Goal: Task Accomplishment & Management: Manage account settings

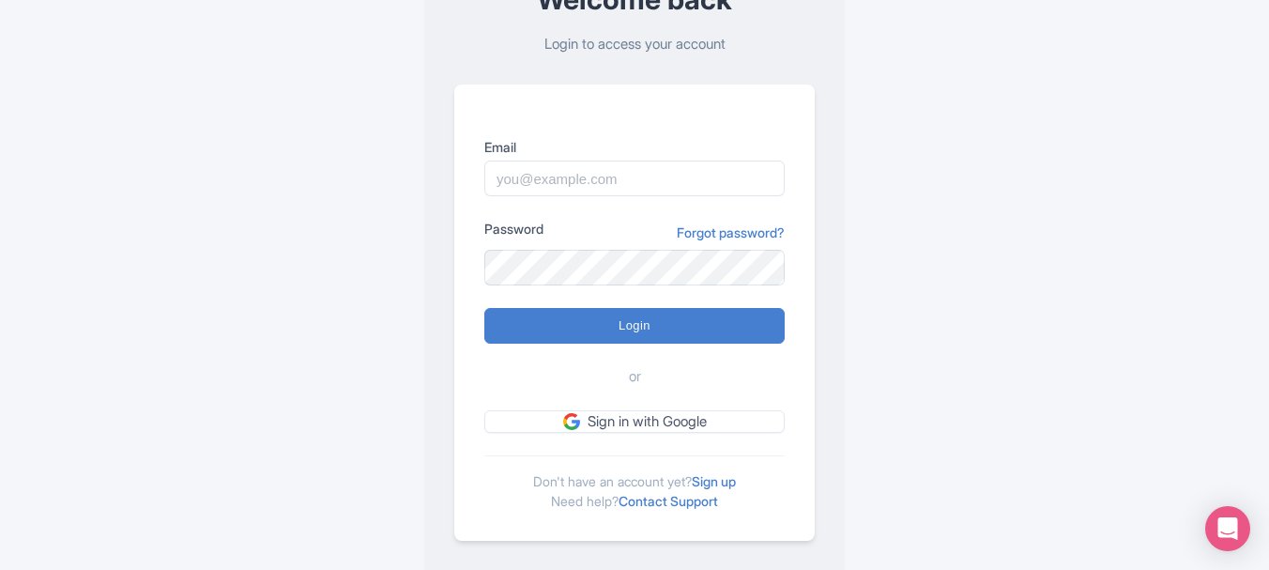
scroll to position [163, 0]
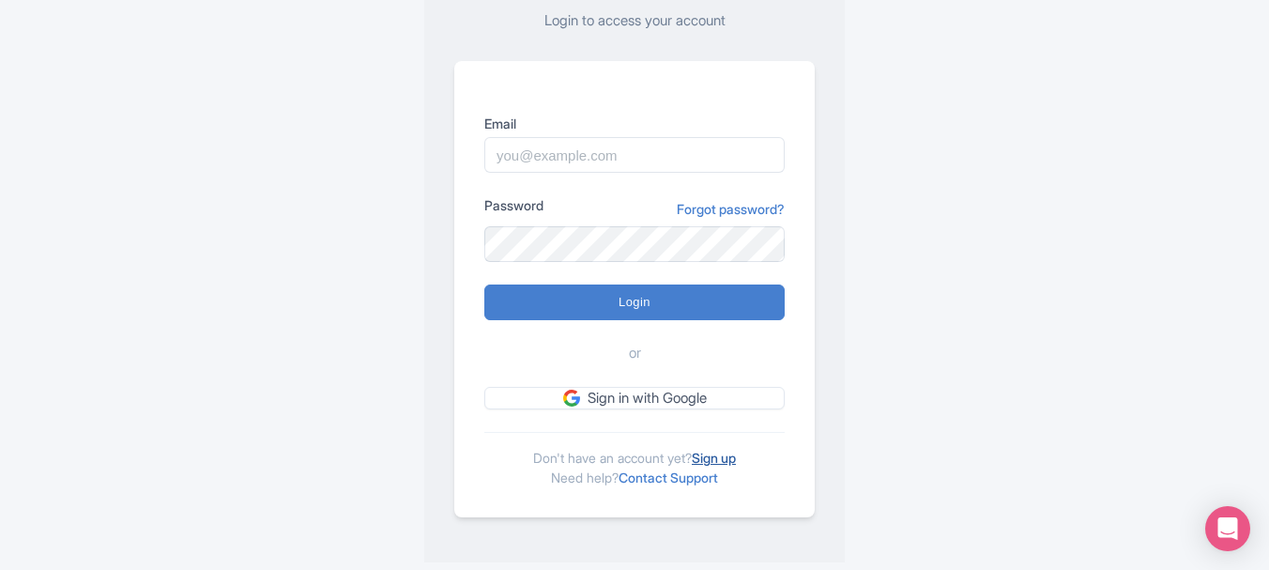
click at [728, 457] on link "Sign up" at bounding box center [714, 458] width 44 height 16
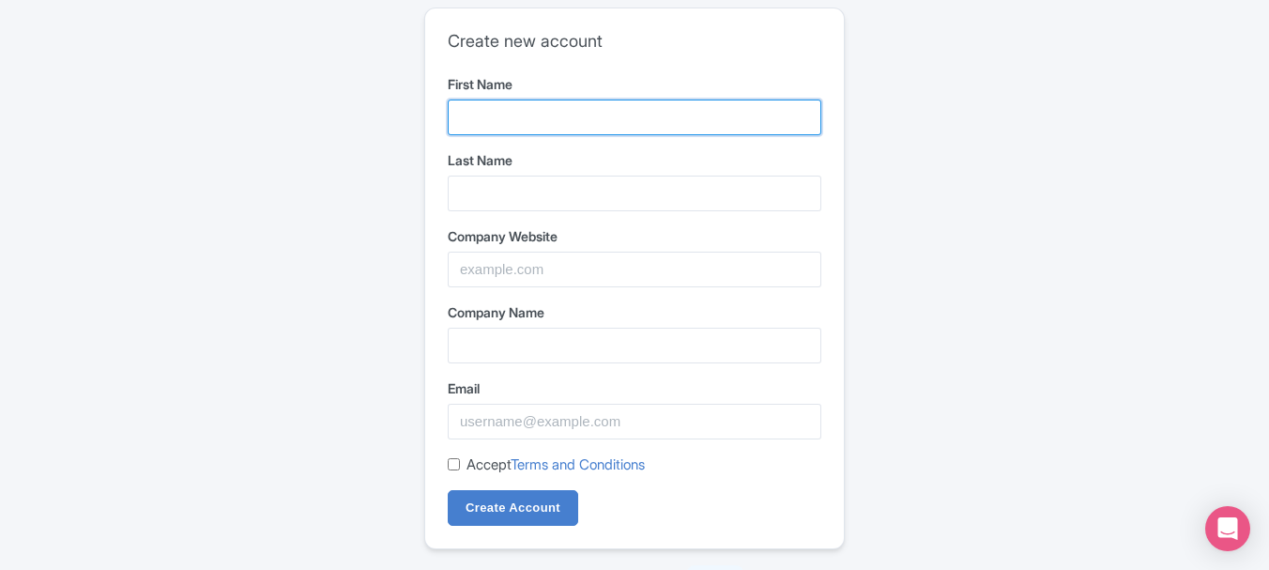
click at [525, 122] on input "First Name" at bounding box center [635, 118] width 374 height 36
type input "Amantel"
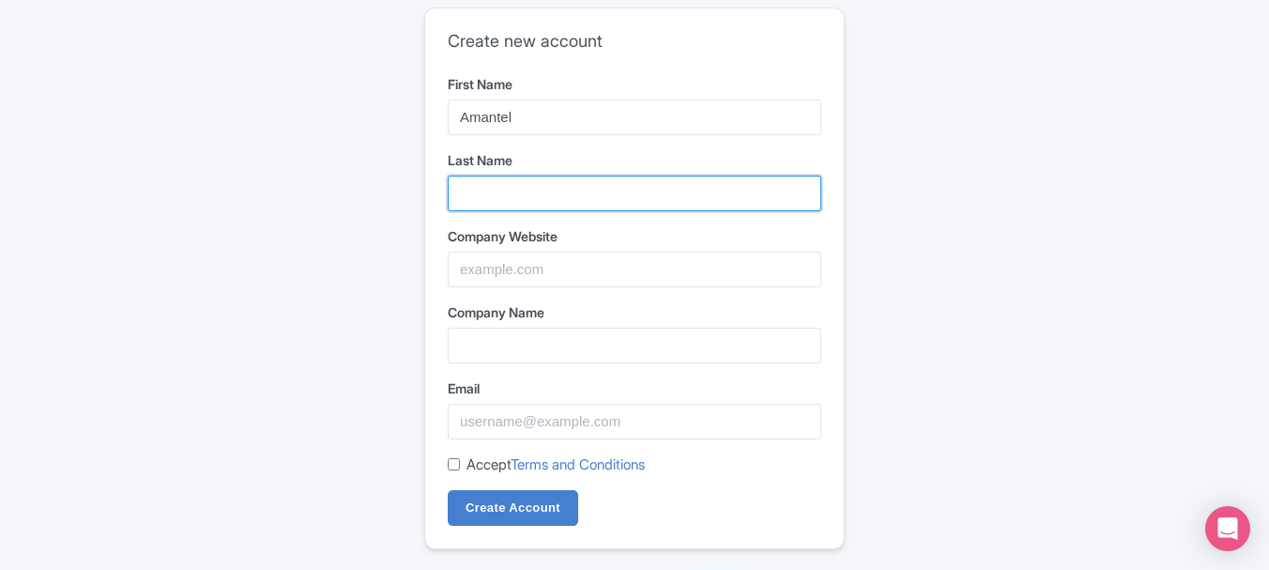
type input "Telecommunication"
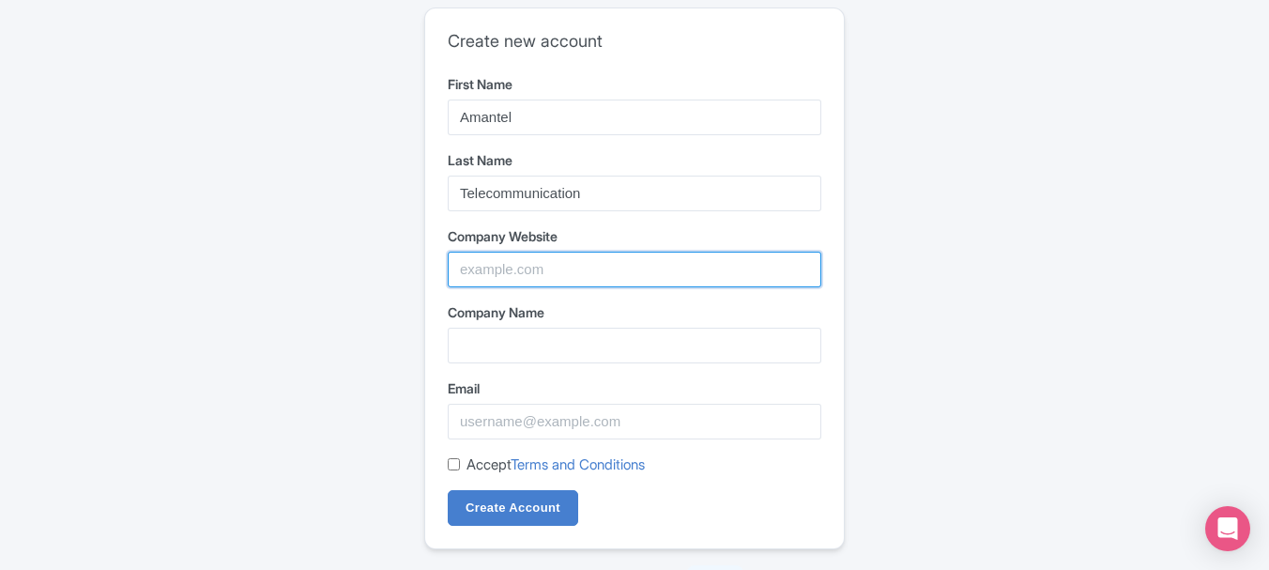
type input "AmanTel Telecommunication"
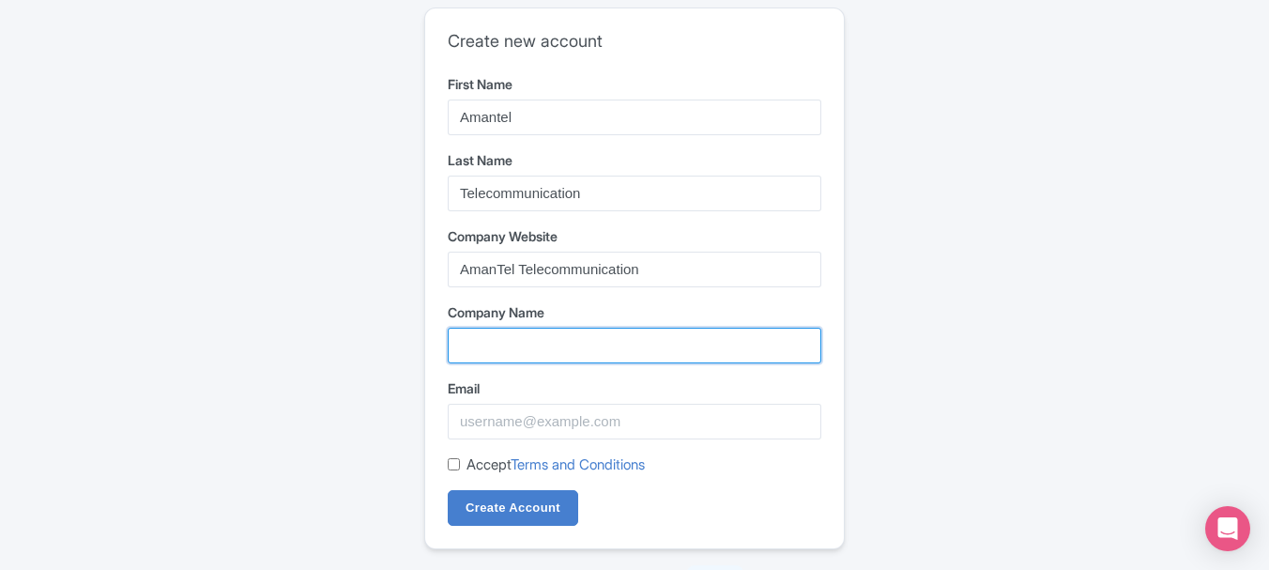
type input "AmanTel Telecommunication"
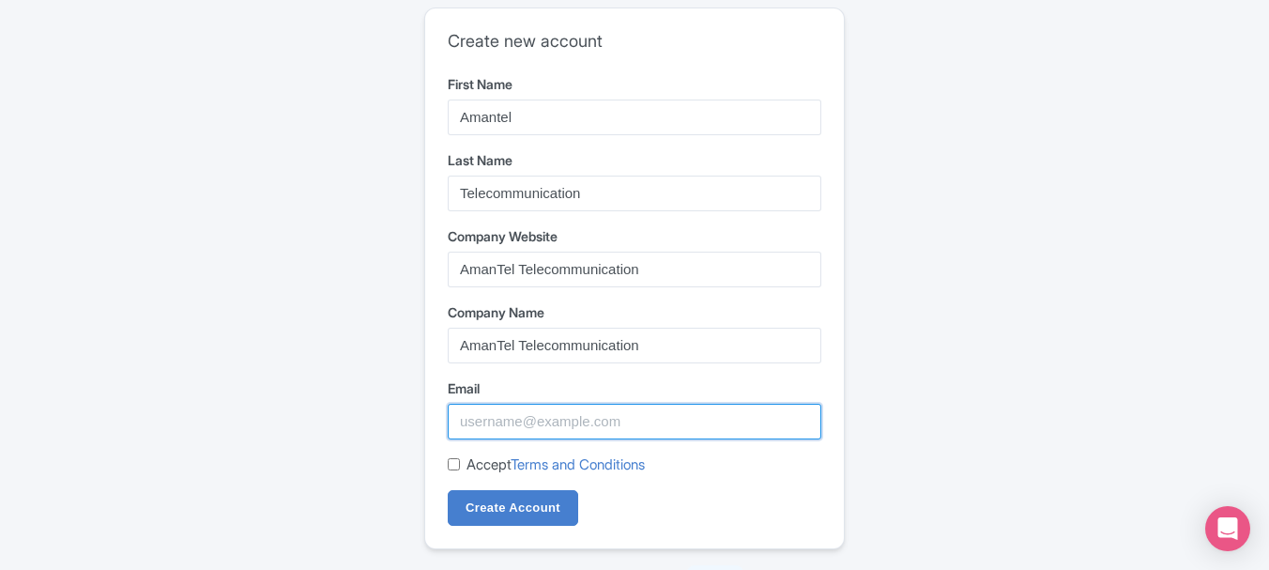
type input "jaydenleeik@gmail.com"
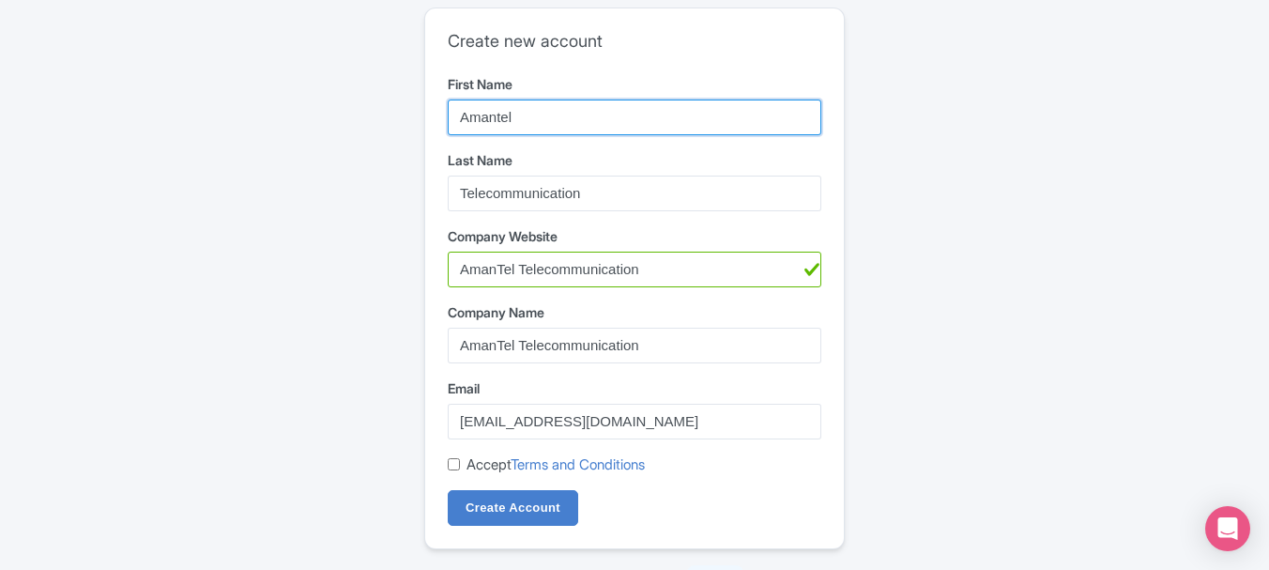
scroll to position [31, 0]
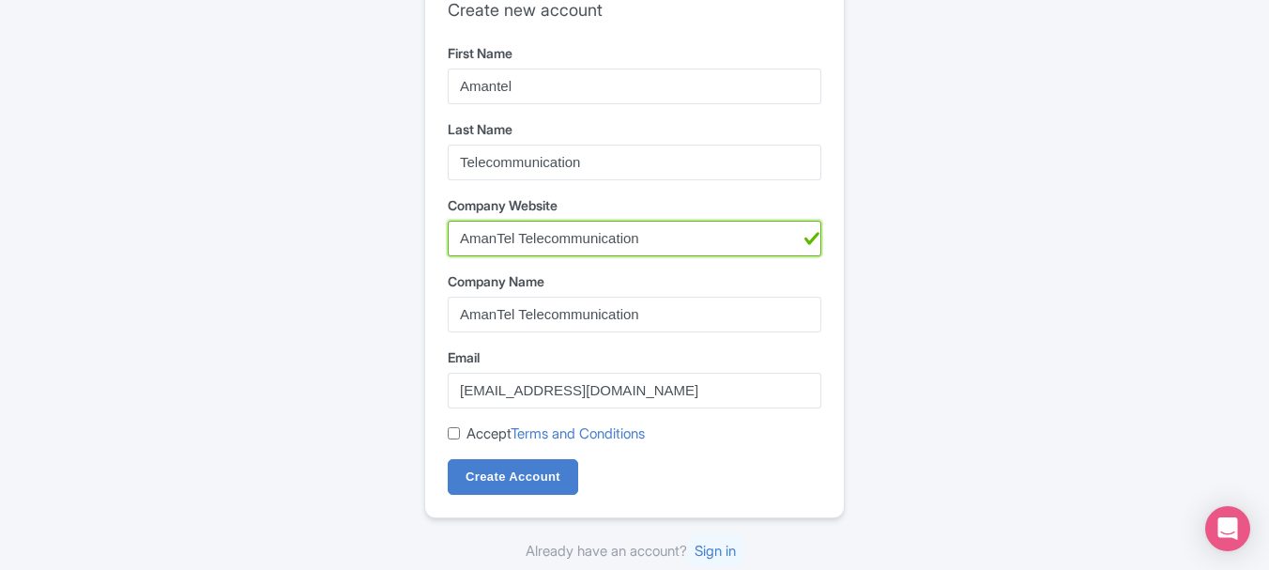
click at [573, 244] on input "AmanTel Telecommunication" at bounding box center [635, 239] width 374 height 36
click at [665, 236] on input "AmanTel Telecommunication" at bounding box center [635, 239] width 374 height 36
drag, startPoint x: 523, startPoint y: 239, endPoint x: 688, endPoint y: 241, distance: 165.2
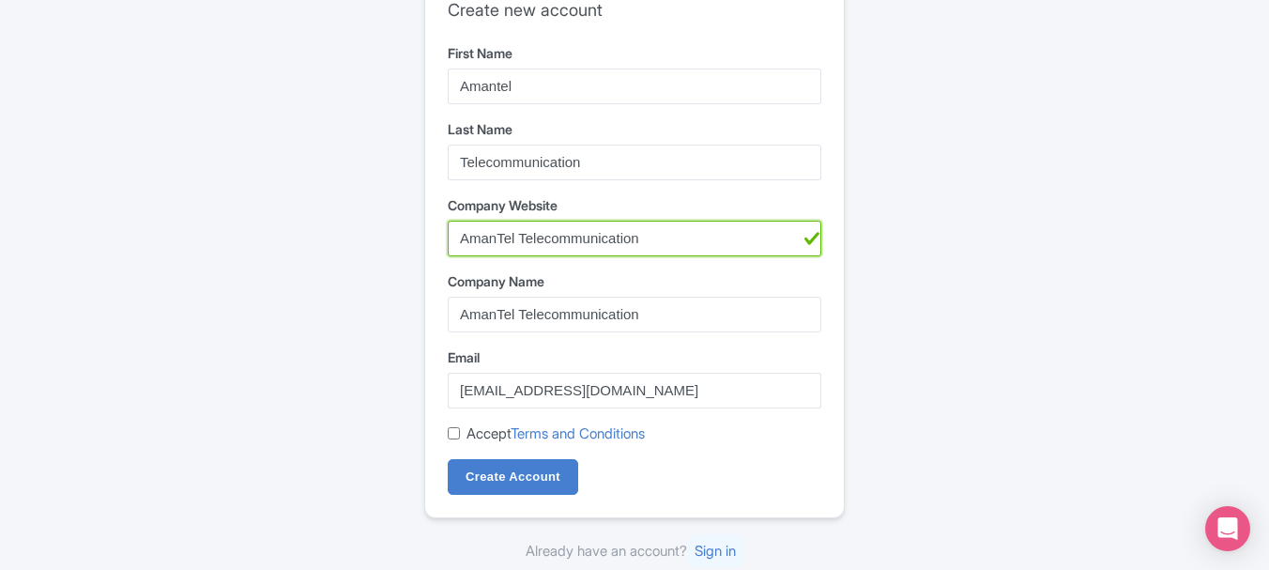
click at [688, 241] on input "AmanTel Telecommunication" at bounding box center [635, 239] width 374 height 36
type input "AmanTel"
click at [998, 240] on div "Create new account First Name Amantel Last Name Telecommunication Company Websi…" at bounding box center [635, 269] width 1202 height 601
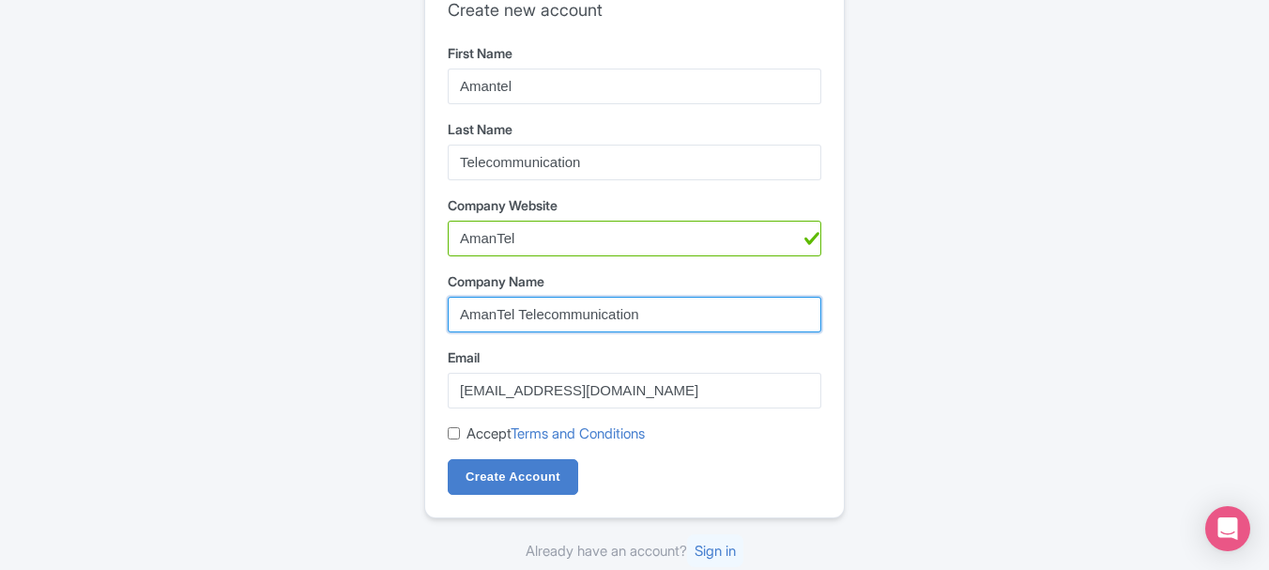
drag, startPoint x: 520, startPoint y: 316, endPoint x: 707, endPoint y: 317, distance: 186.8
click at [707, 317] on input "AmanTel Telecommunication" at bounding box center [635, 315] width 374 height 36
type input "AmanTel"
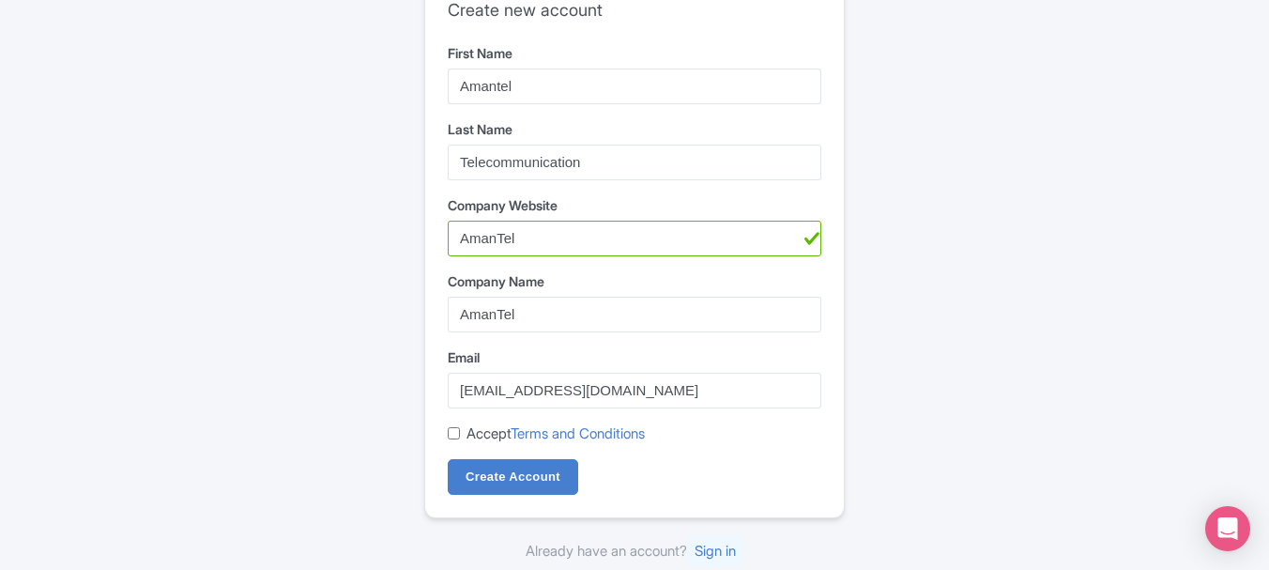
click at [995, 315] on div "Create new account First Name Amantel Last Name Telecommunication Company Websi…" at bounding box center [635, 269] width 1202 height 601
click at [452, 431] on input "Accept Terms and Conditions" at bounding box center [454, 433] width 12 height 12
checkbox input "true"
click at [514, 483] on input "Create Account" at bounding box center [513, 477] width 130 height 36
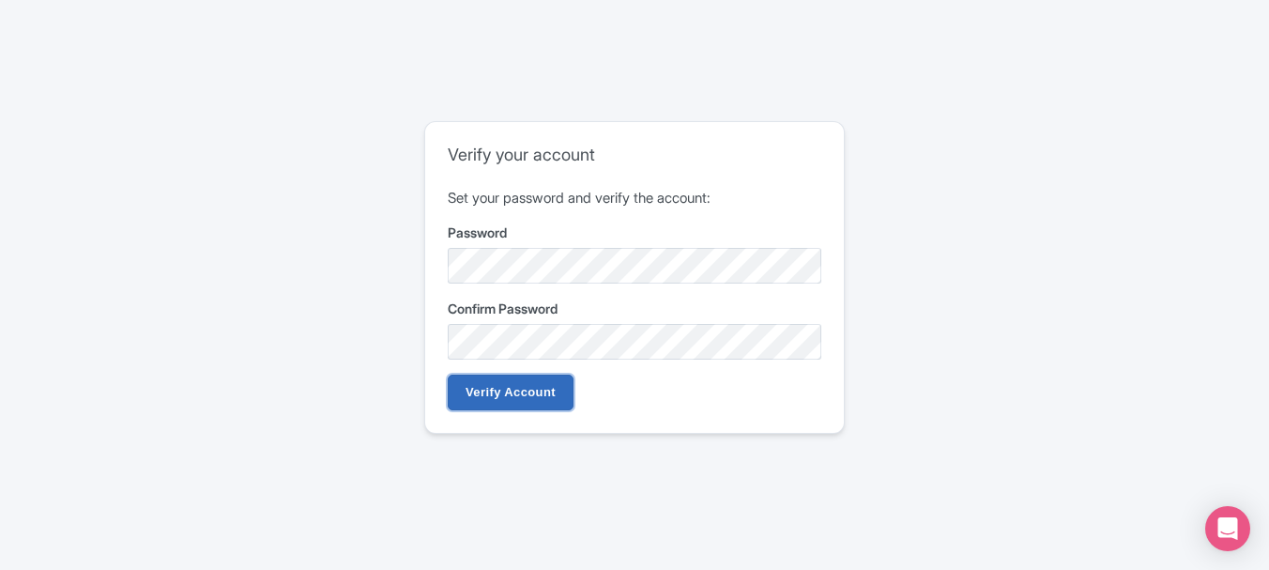
click at [502, 389] on input "Verify Account" at bounding box center [511, 393] width 126 height 36
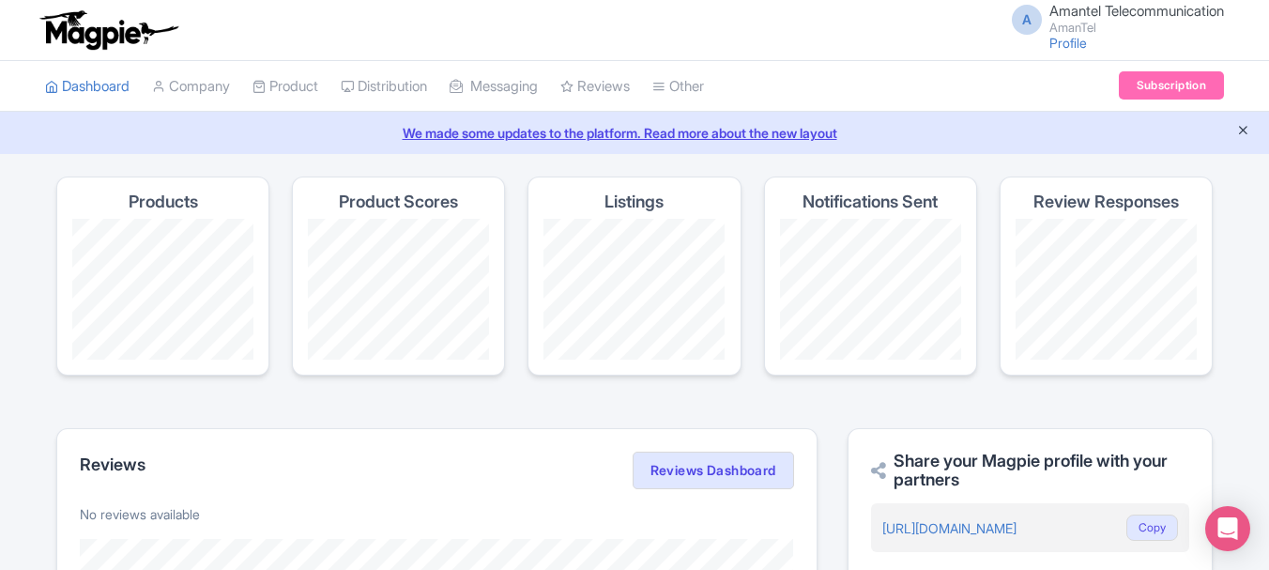
click at [1242, 134] on icon "Close announcement" at bounding box center [1243, 130] width 14 height 14
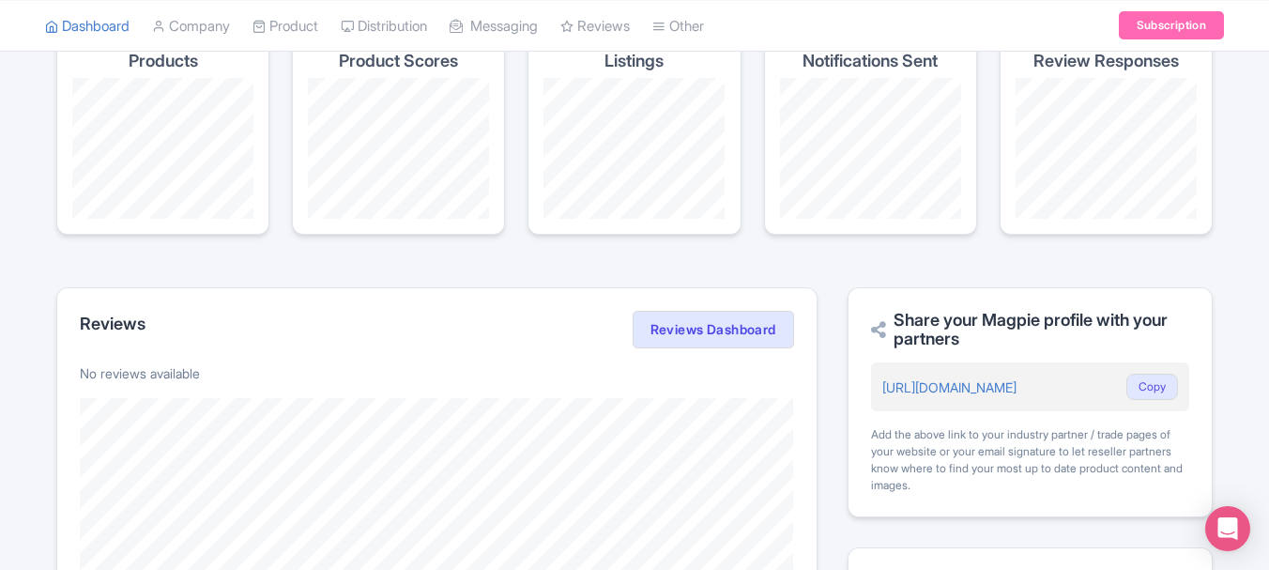
scroll to position [188, 0]
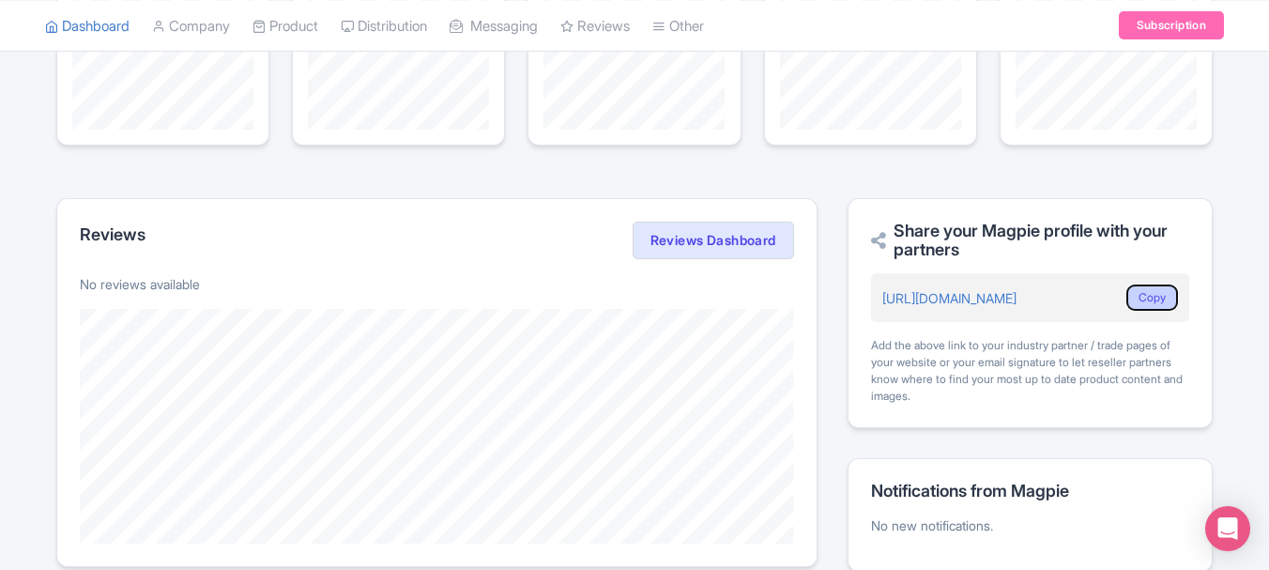
click at [1163, 301] on button "Copy" at bounding box center [1153, 297] width 52 height 26
click at [1136, 290] on button "Copy" at bounding box center [1153, 297] width 52 height 26
click at [1017, 297] on link "https://magpie.travel/companies/amantel" at bounding box center [949, 298] width 134 height 16
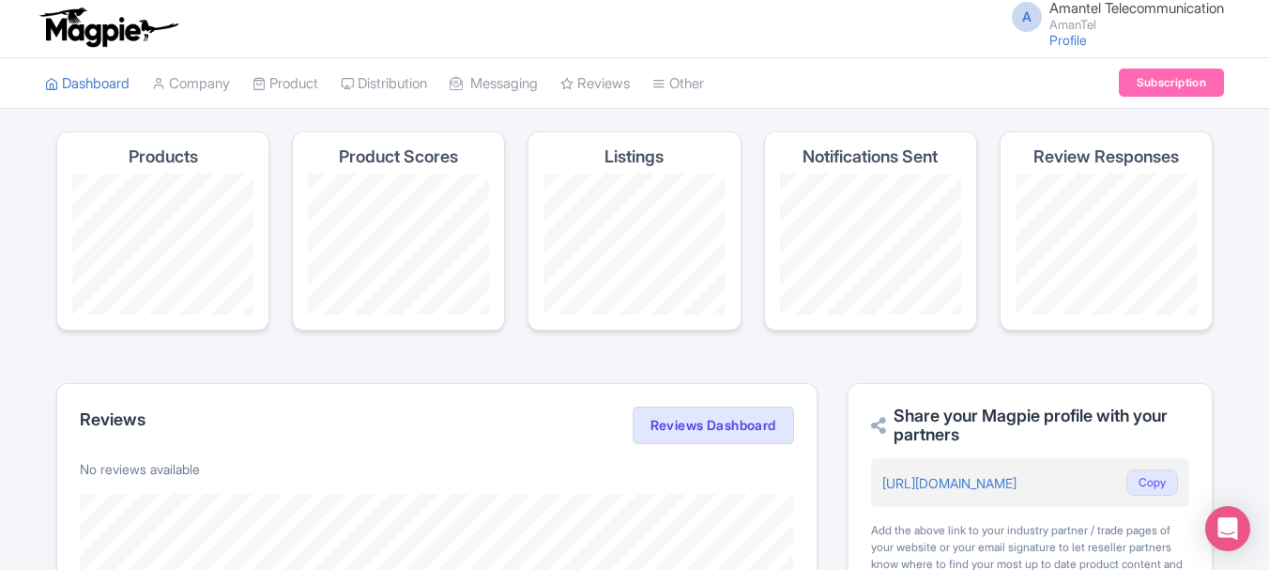
scroll to position [0, 0]
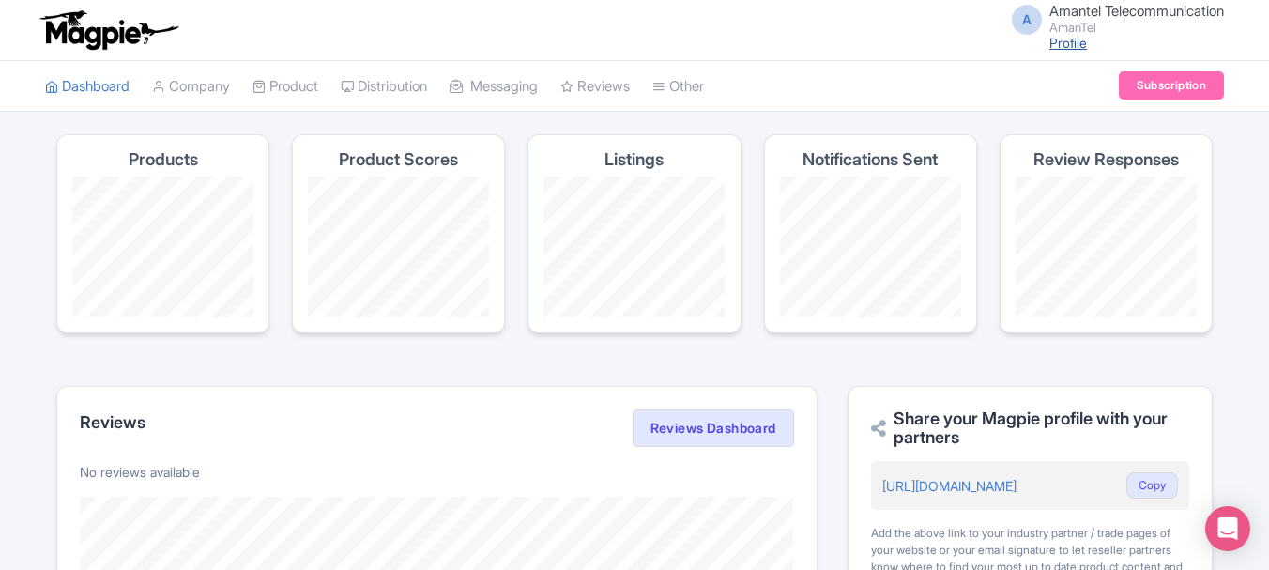
click at [1057, 43] on link "Profile" at bounding box center [1069, 43] width 38 height 16
click at [1012, 26] on span "A" at bounding box center [1027, 20] width 30 height 30
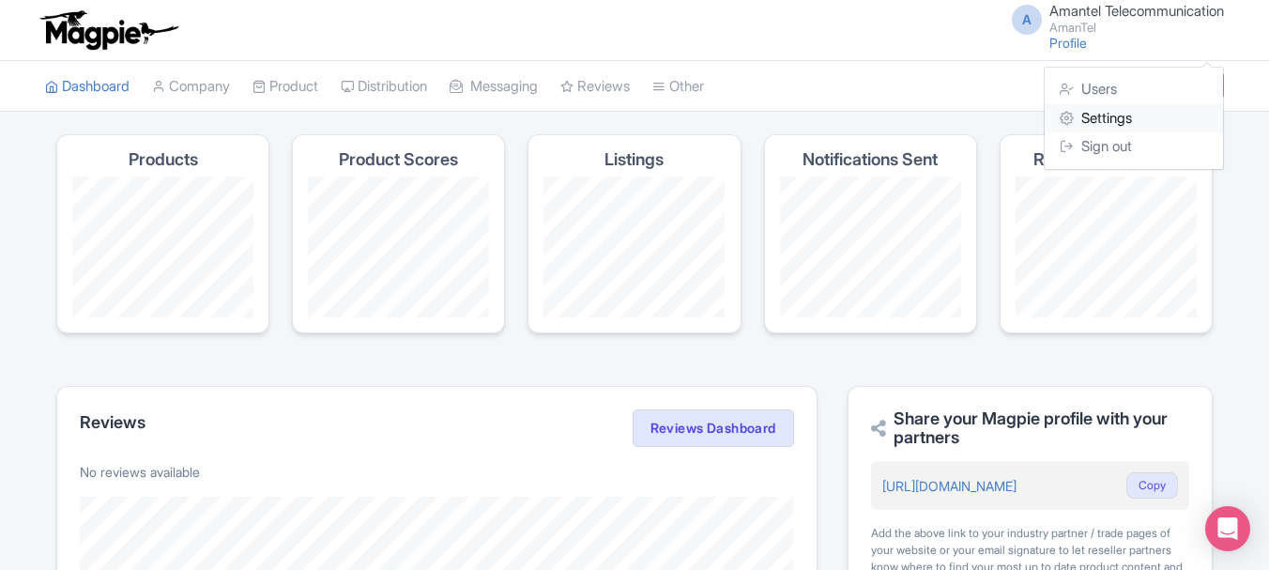
click at [1108, 122] on link "Settings" at bounding box center [1134, 118] width 178 height 29
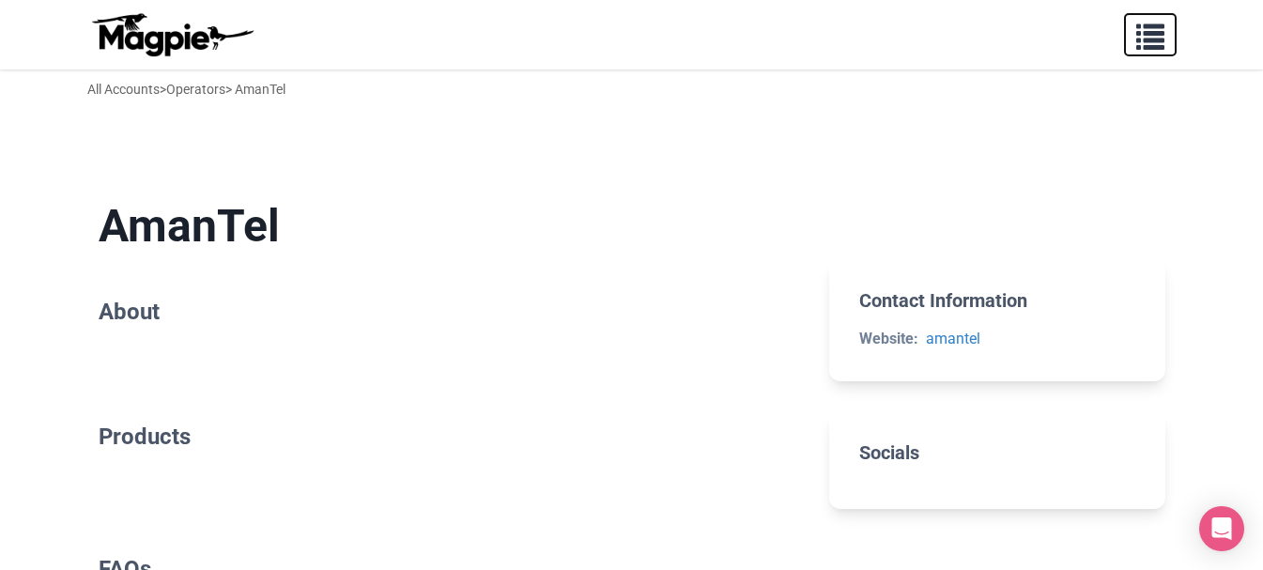
click at [1141, 44] on span "button" at bounding box center [1150, 33] width 28 height 28
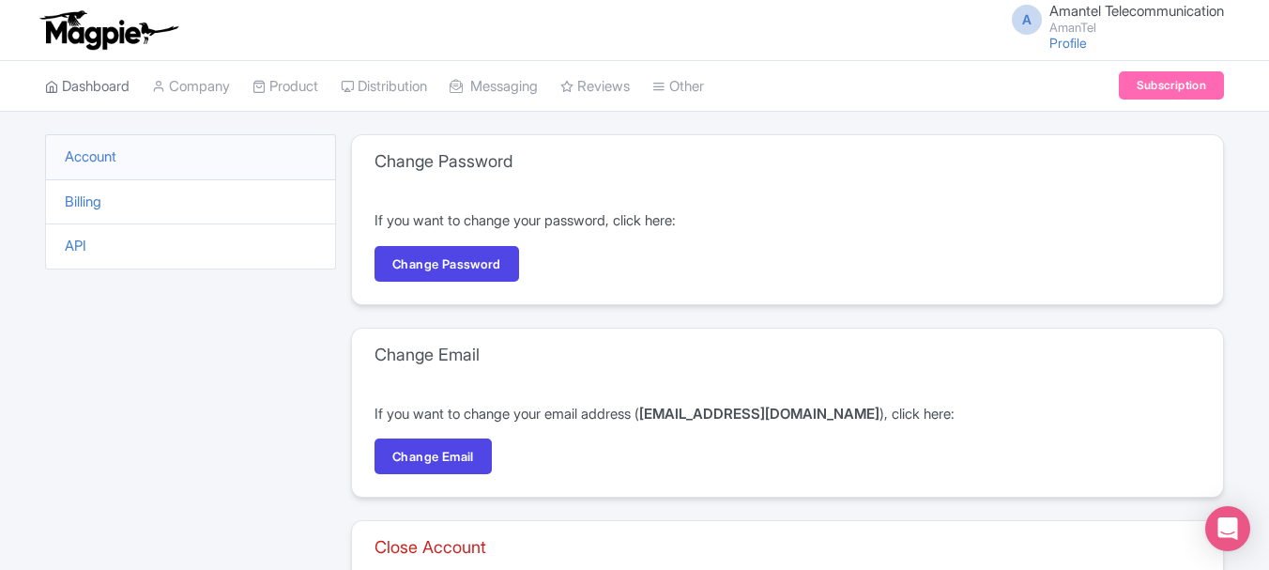
click at [100, 79] on link "Dashboard" at bounding box center [87, 87] width 84 height 52
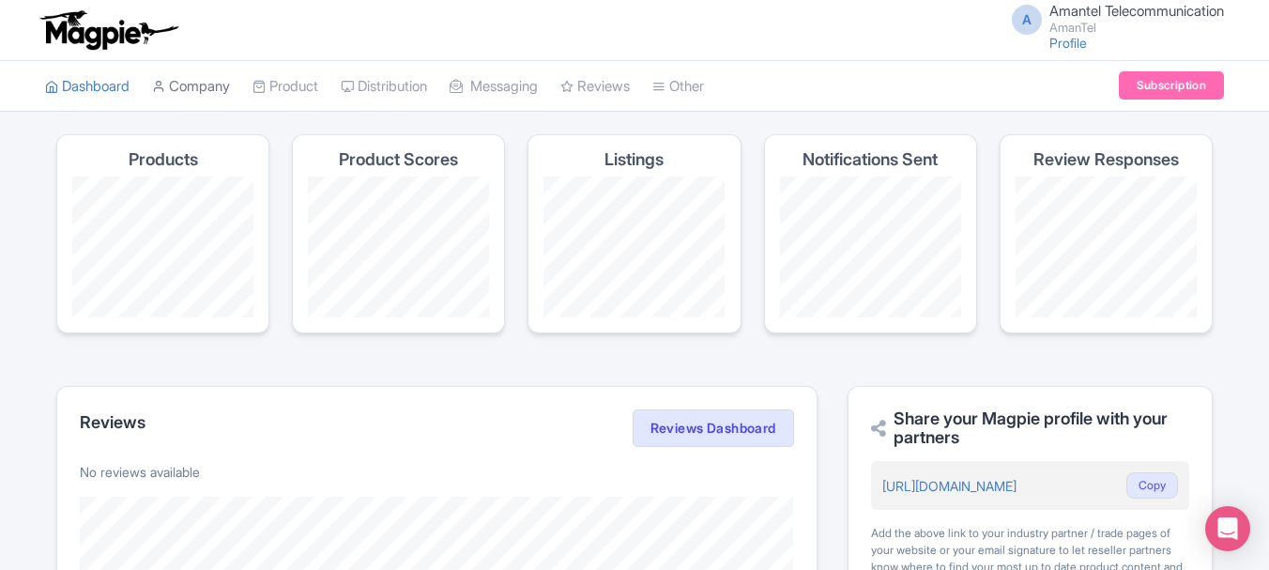
click at [206, 82] on link "Company" at bounding box center [191, 87] width 78 height 52
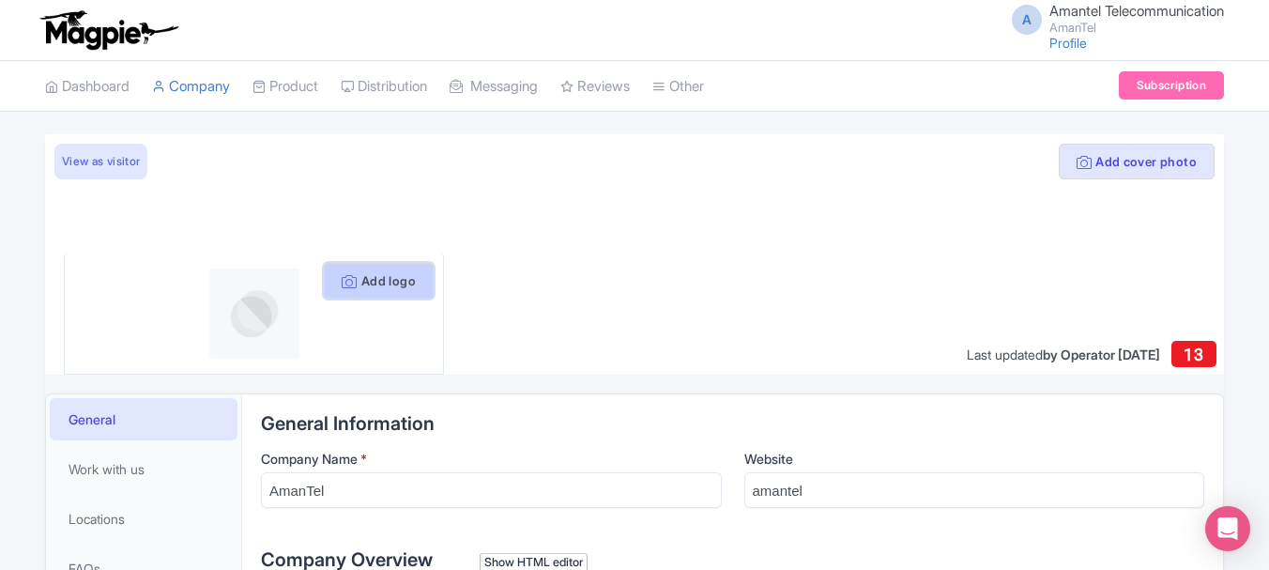
click at [382, 279] on button "Add logo" at bounding box center [379, 281] width 110 height 36
click at [386, 276] on button "Add logo" at bounding box center [379, 281] width 110 height 36
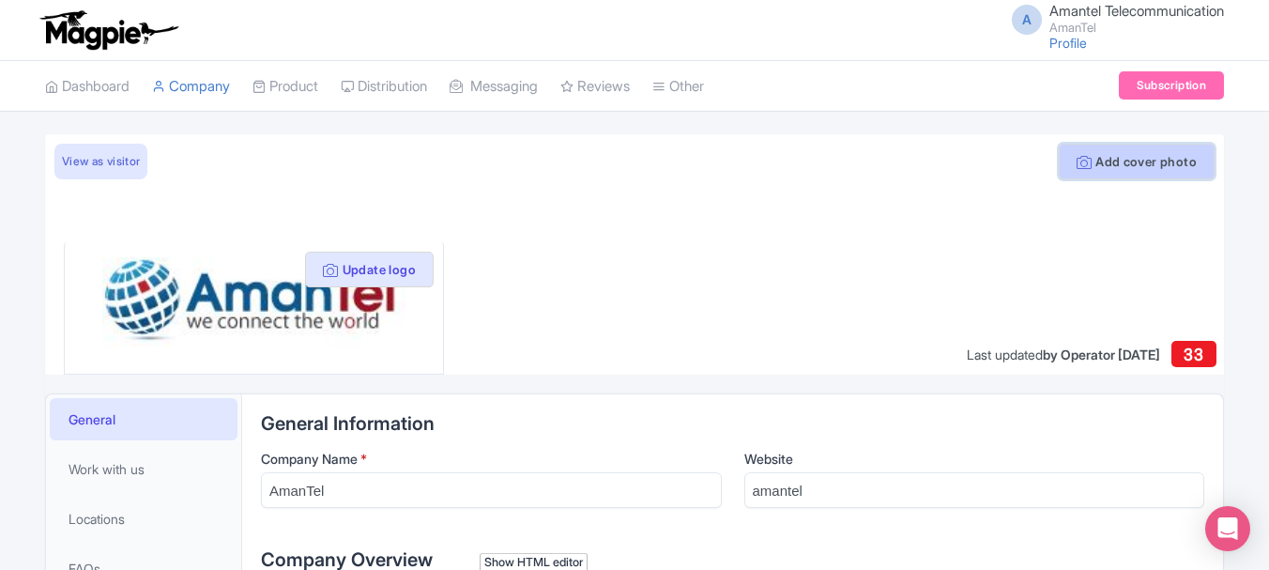
click at [1160, 170] on button "Add cover photo" at bounding box center [1137, 162] width 156 height 36
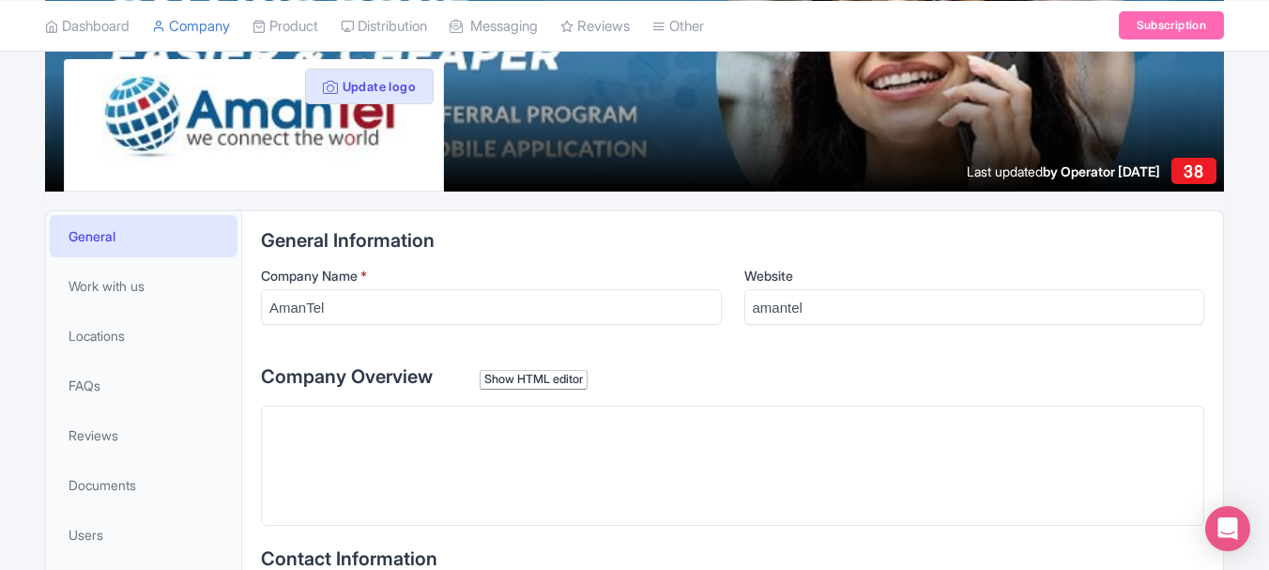
scroll to position [188, 0]
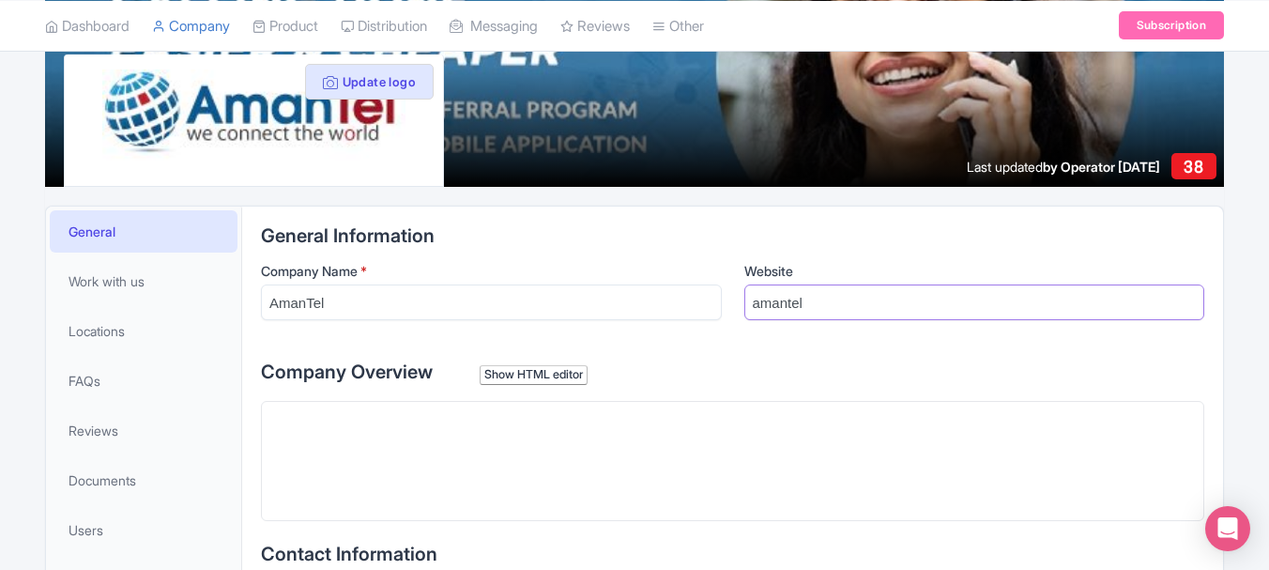
click at [849, 305] on input "amantel" at bounding box center [974, 302] width 461 height 36
click at [832, 304] on input "Website" at bounding box center [974, 302] width 461 height 36
type input "https://www.amantel.com/"
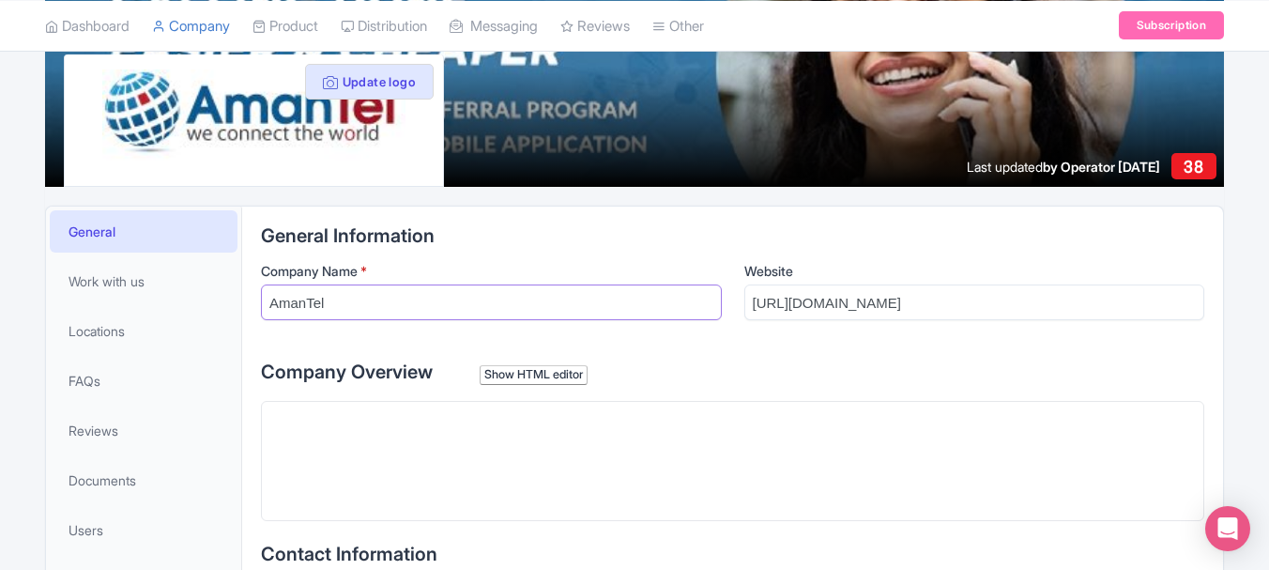
click at [376, 315] on input "AmanTel" at bounding box center [491, 302] width 461 height 36
click at [1094, 379] on label "Company Overview Show HTML editor" at bounding box center [732, 372] width 943 height 28
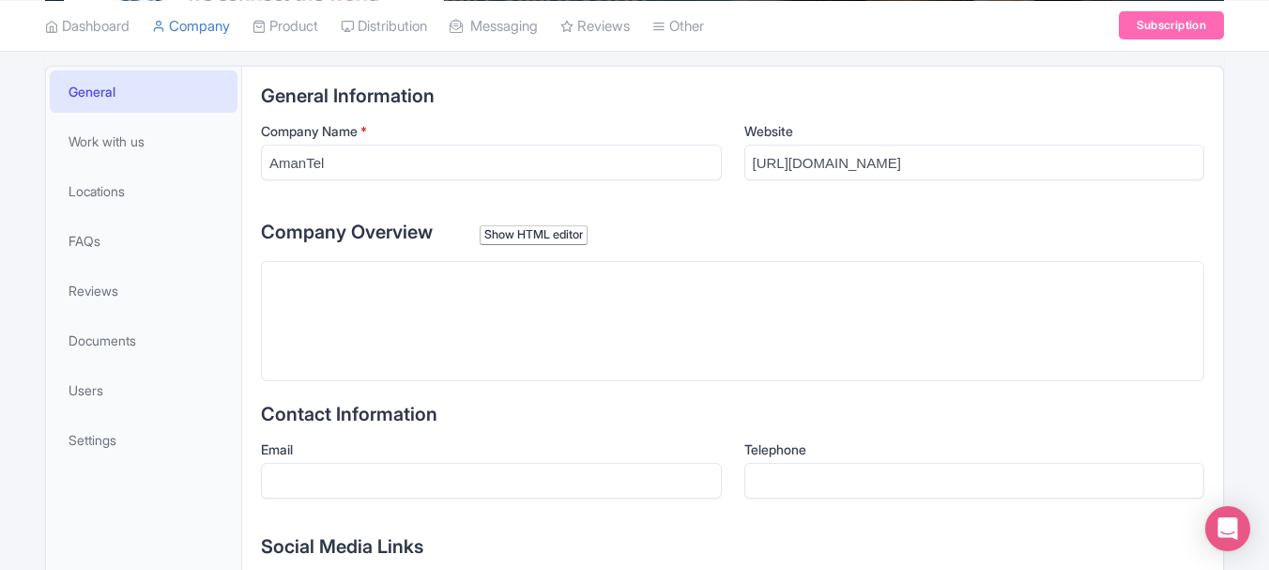
scroll to position [469, 0]
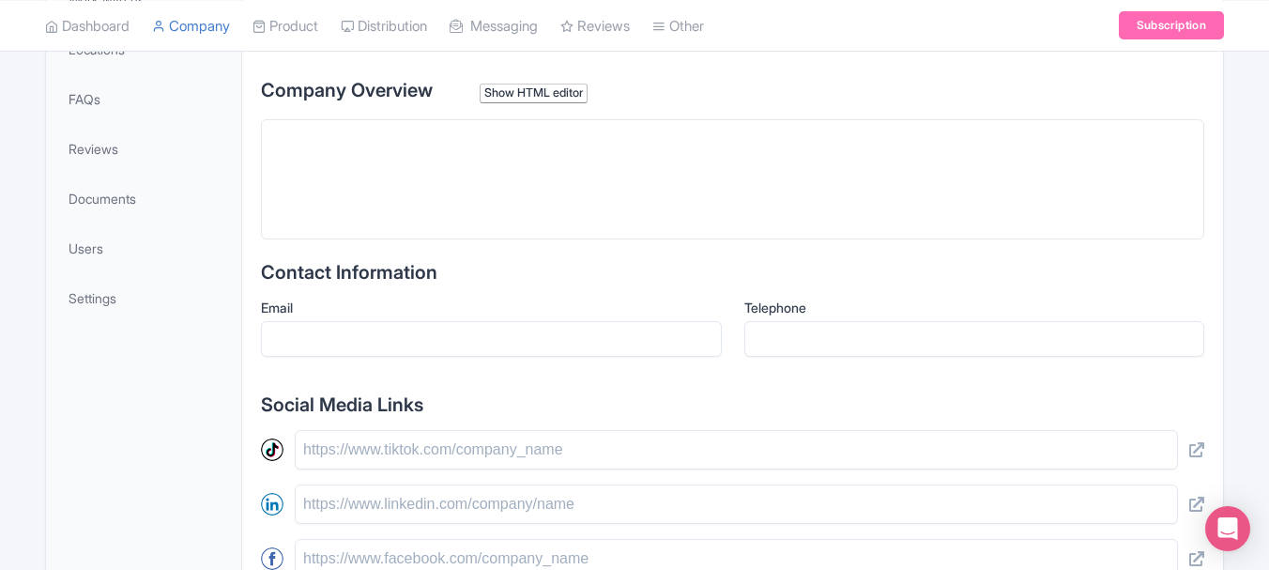
click at [352, 174] on trix-editor at bounding box center [732, 179] width 943 height 120
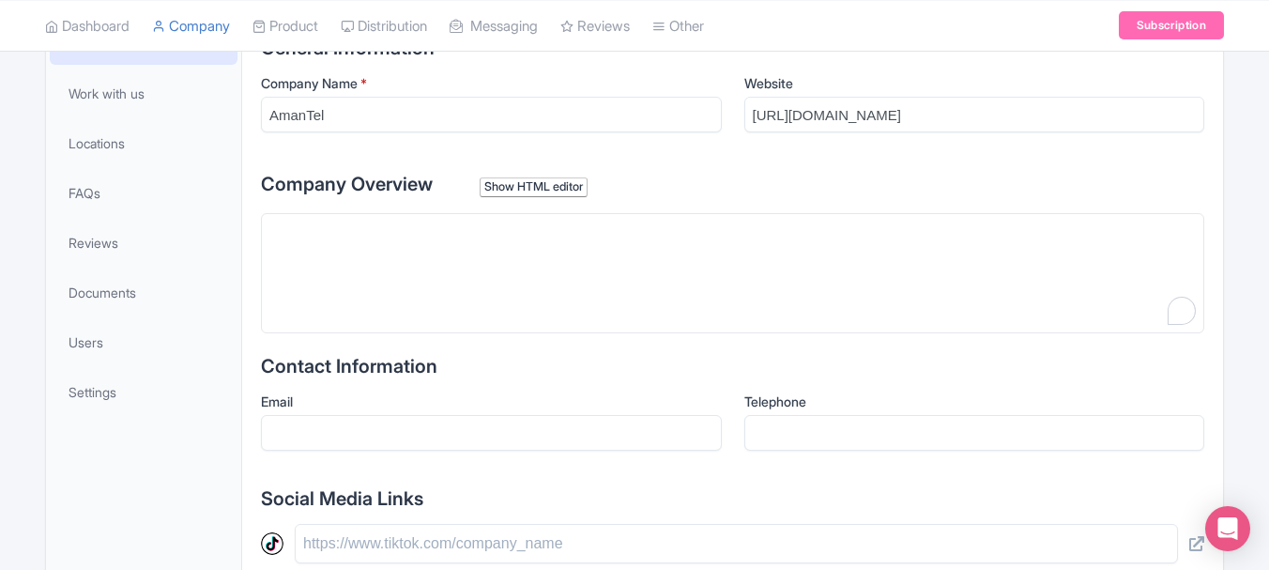
click at [544, 192] on div "Show HTML editor" at bounding box center [534, 187] width 108 height 20
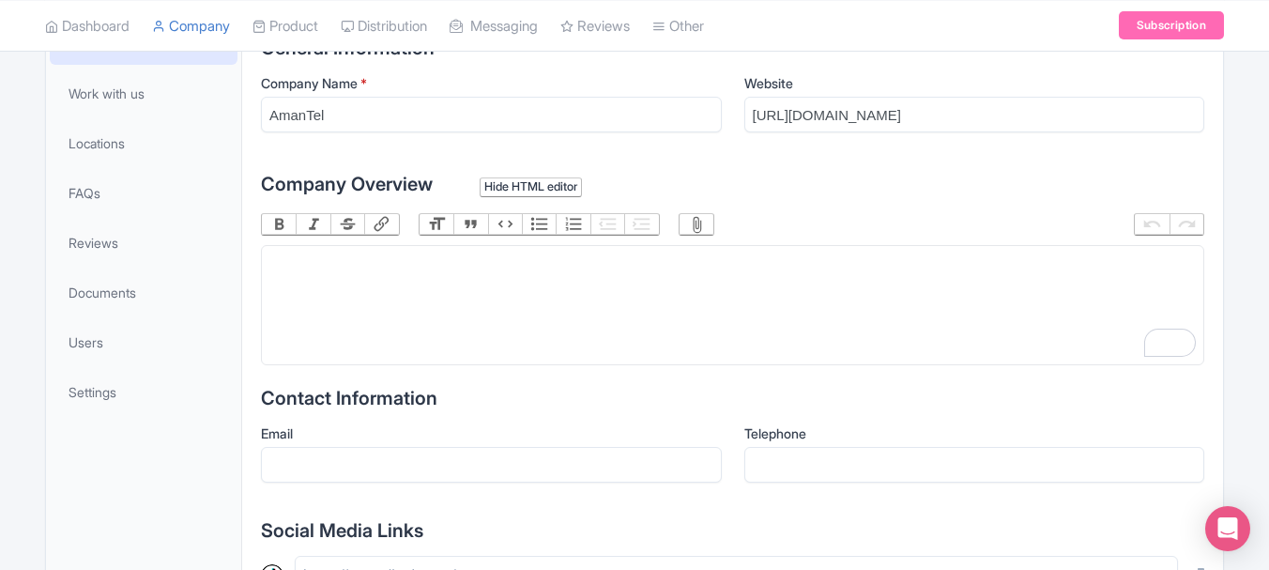
click at [384, 279] on trix-editor "To enrich screen reader interactions, please activate Accessibility in Grammarl…" at bounding box center [732, 305] width 943 height 120
paste trix-editor "<div>&nbsp;</div><div>Founded in 2002, <strong>Amantel.com</strong> is a young,…"
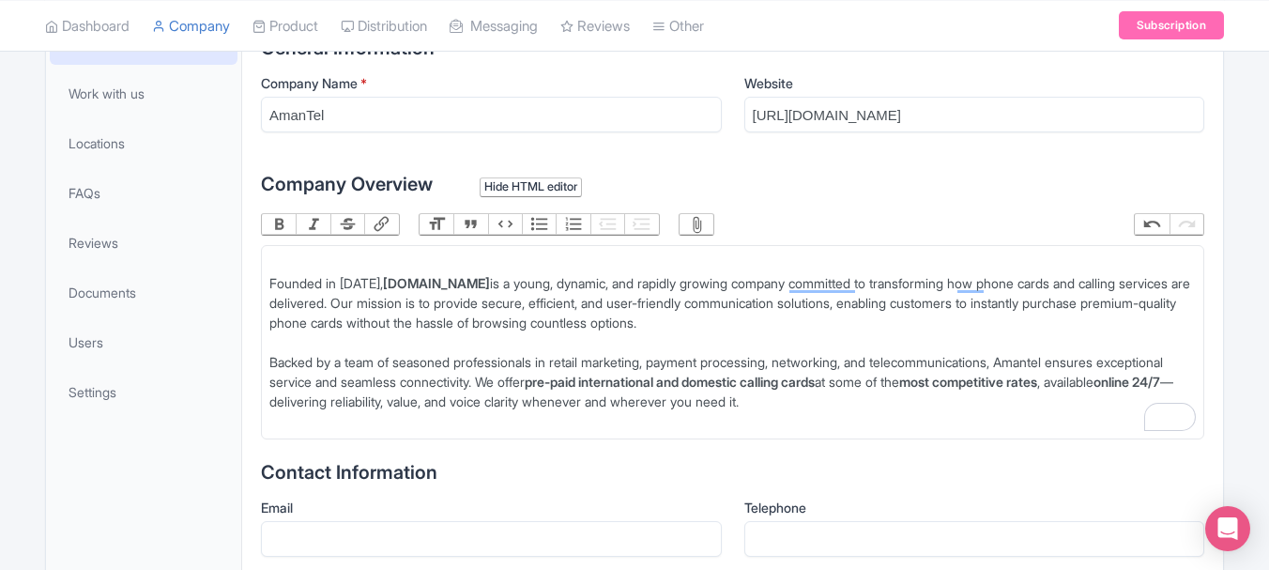
click at [268, 279] on trix-editor "Founded in 2002, Amantel.com is a young, dynamic, and rapidly growing company c…" at bounding box center [732, 342] width 943 height 194
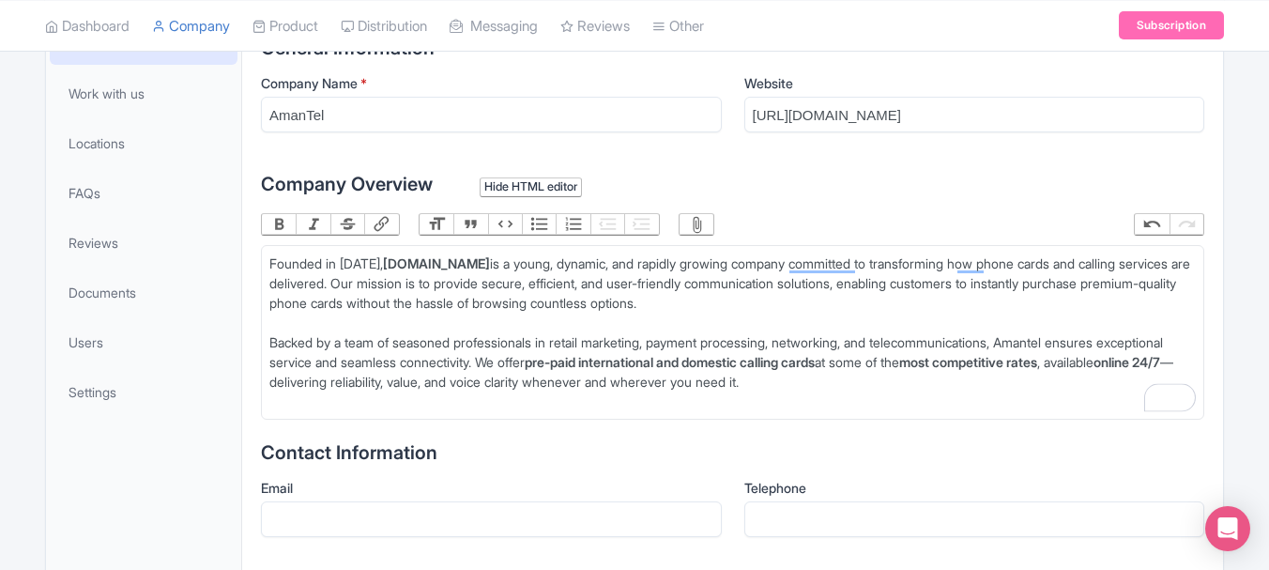
click at [778, 304] on div "Founded in 2002, Amantel.com is a young, dynamic, and rapidly growing company c…" at bounding box center [732, 292] width 927 height 79
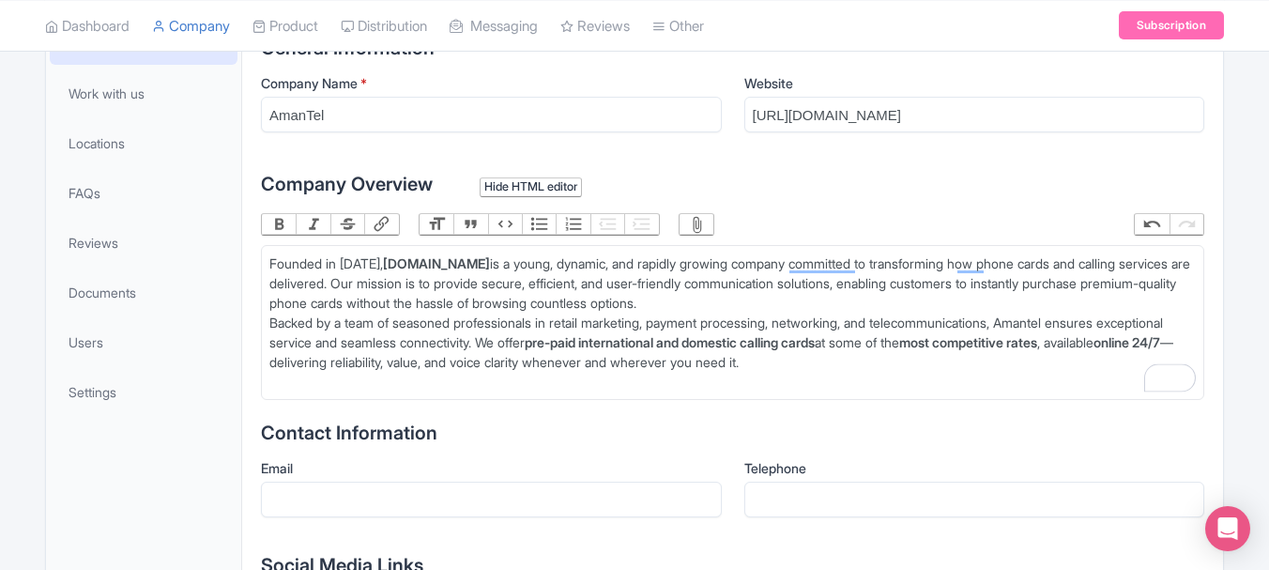
click at [766, 302] on div "Founded in 2002, Amantel.com is a young, dynamic, and rapidly growing company c…" at bounding box center [732, 282] width 927 height 59
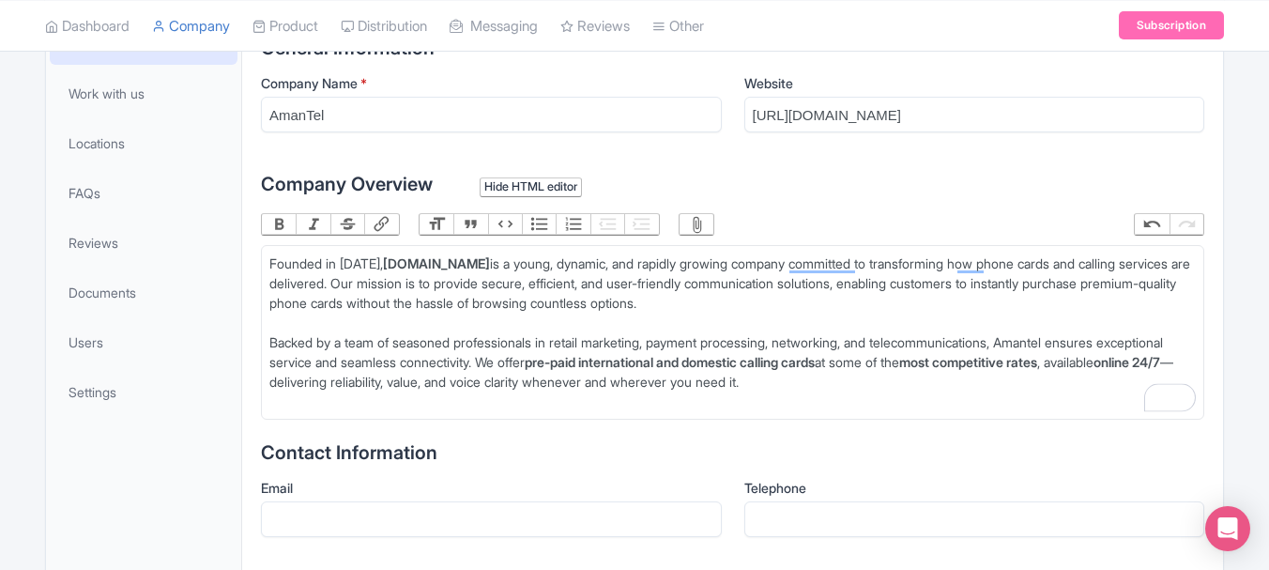
type trix-editor "<div>Founded in 2002, <strong>Amantel.com</strong> is a young, dynamic, and rap…"
click at [767, 300] on div "Founded in 2002, Amantel.com is a young, dynamic, and rapidly growing company c…" at bounding box center [732, 292] width 927 height 79
drag, startPoint x: 854, startPoint y: 360, endPoint x: 932, endPoint y: 360, distance: 77.9
click at [815, 360] on strong "pre-paid international and domestic calling cards" at bounding box center [670, 362] width 290 height 16
click at [377, 222] on button "Link" at bounding box center [381, 224] width 34 height 21
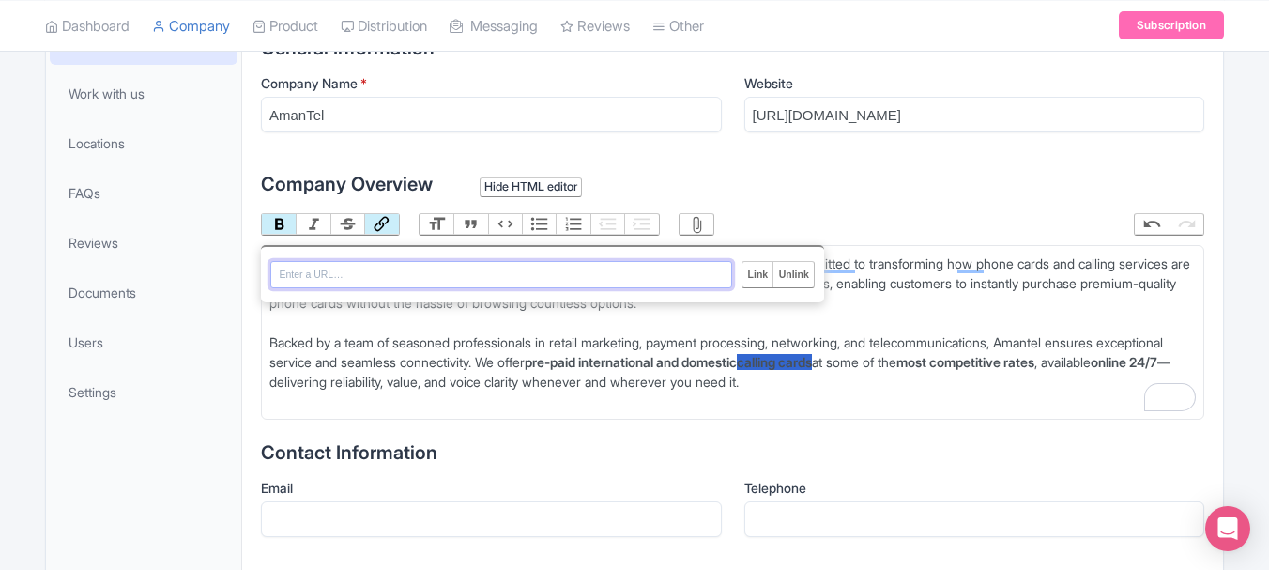
paste input "https://www.amantel.com/cheap-calling/india-phone-card.aspx"
type input "https://www.amantel.com/cheap-calling/india-phone-card.aspx"
click at [758, 270] on input "Link" at bounding box center [758, 274] width 30 height 24
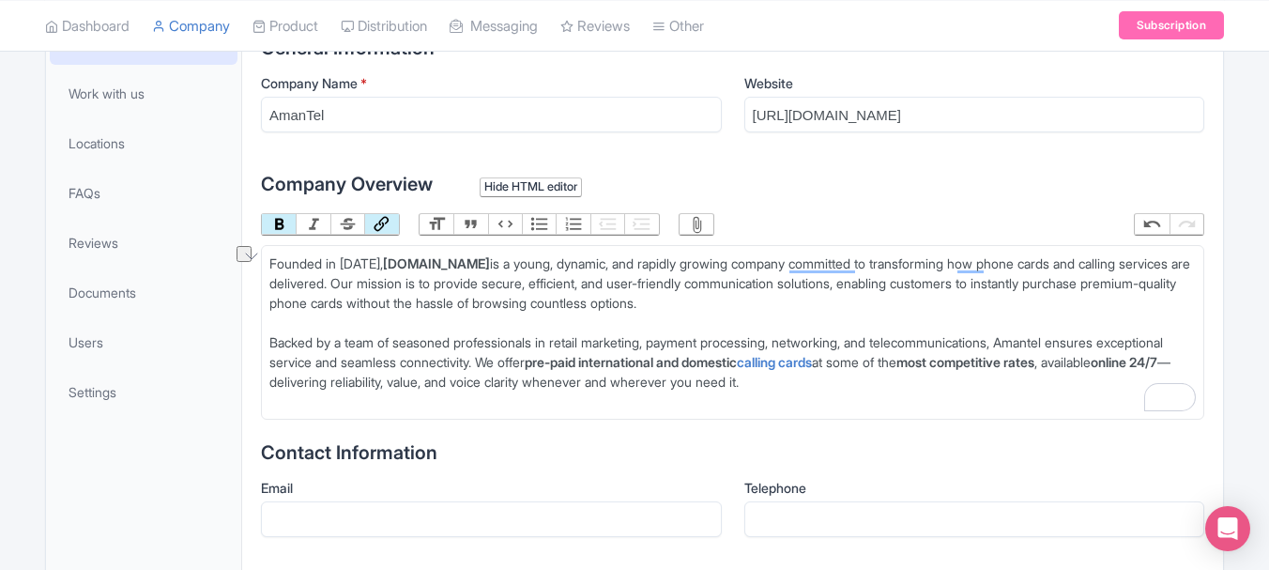
click at [974, 380] on div "Backed by a team of seasoned professionals in retail marketing, payment process…" at bounding box center [732, 371] width 927 height 79
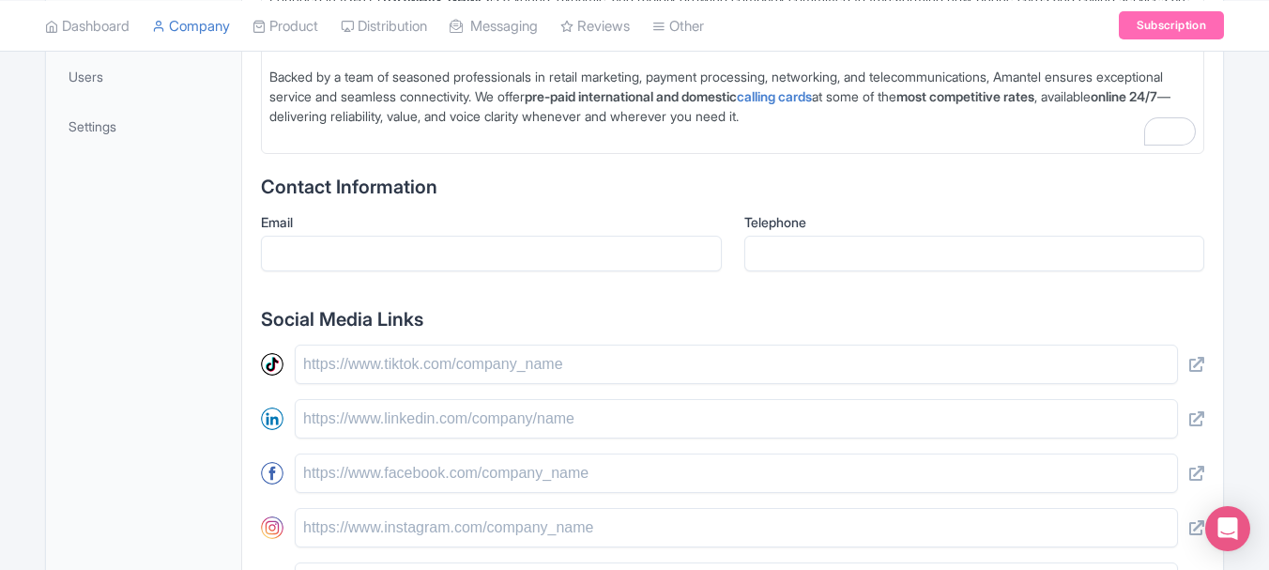
scroll to position [657, 0]
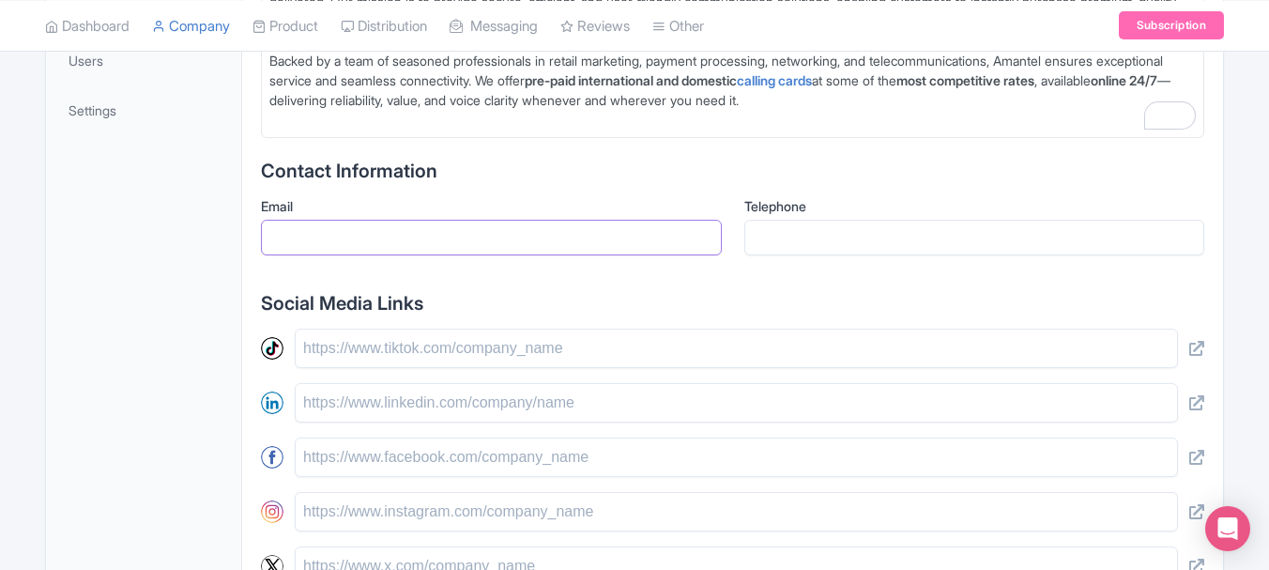
click at [370, 237] on input "Email" at bounding box center [491, 238] width 461 height 36
type input "[EMAIL_ADDRESS][DOMAIN_NAME]"
click at [754, 230] on input "8007171510" at bounding box center [974, 238] width 461 height 36
type input "18007171510"
click at [728, 279] on div "General Information Company Name * AmanTel Website https://www.amantel.com/ Com…" at bounding box center [732, 271] width 943 height 1031
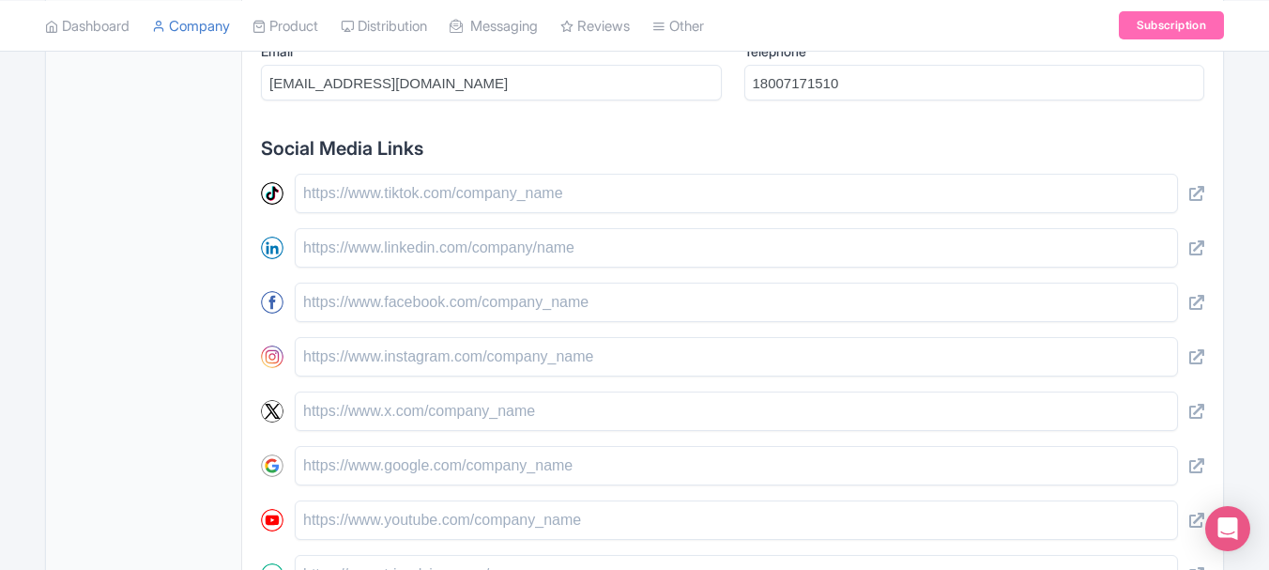
scroll to position [845, 0]
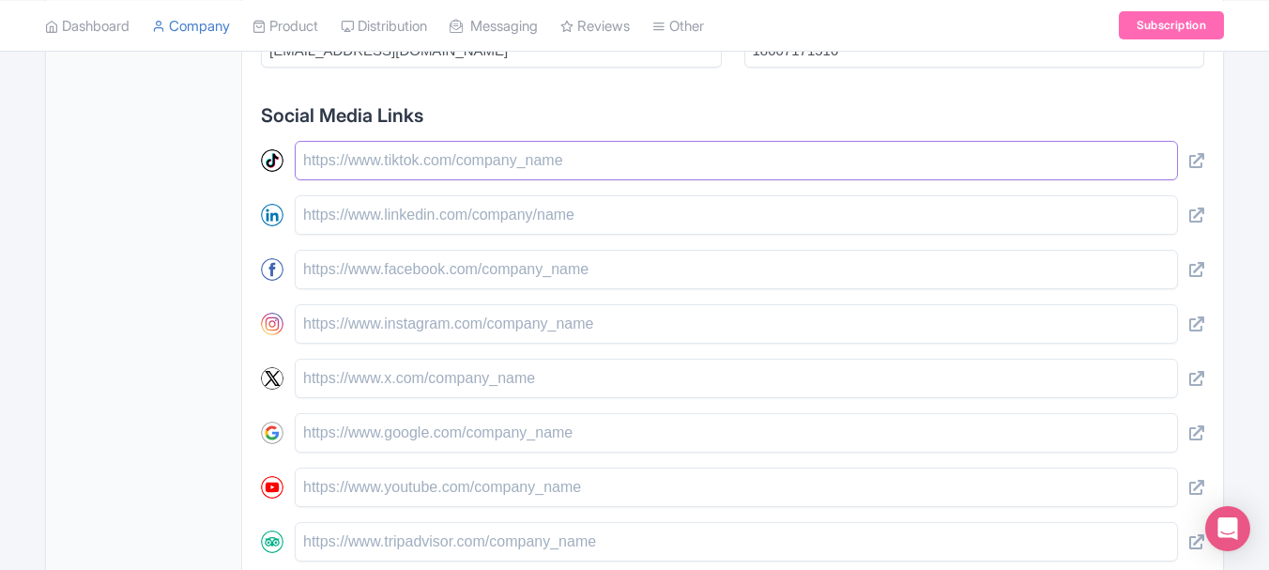
click at [442, 154] on input "text" at bounding box center [736, 160] width 883 height 39
type input "h"
paste input "https://www.tiktok.com/@amantelcallingplan"
type input "https://www.tiktok.com/@amantelcallingplan"
click at [353, 218] on input "text" at bounding box center [736, 214] width 883 height 39
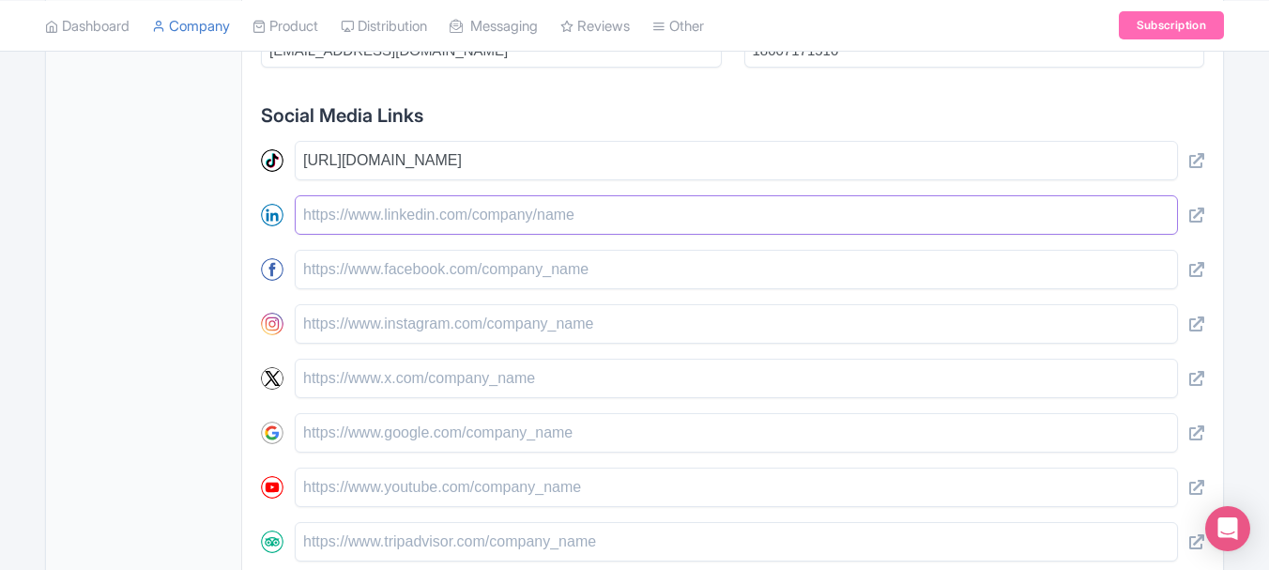
paste input "https://www.linkedin.com/company/amantel"
type input "https://www.linkedin.com/company/amantel"
click at [330, 279] on input "text" at bounding box center [736, 269] width 883 height 39
paste input "https://www.facebook.com/amantel"
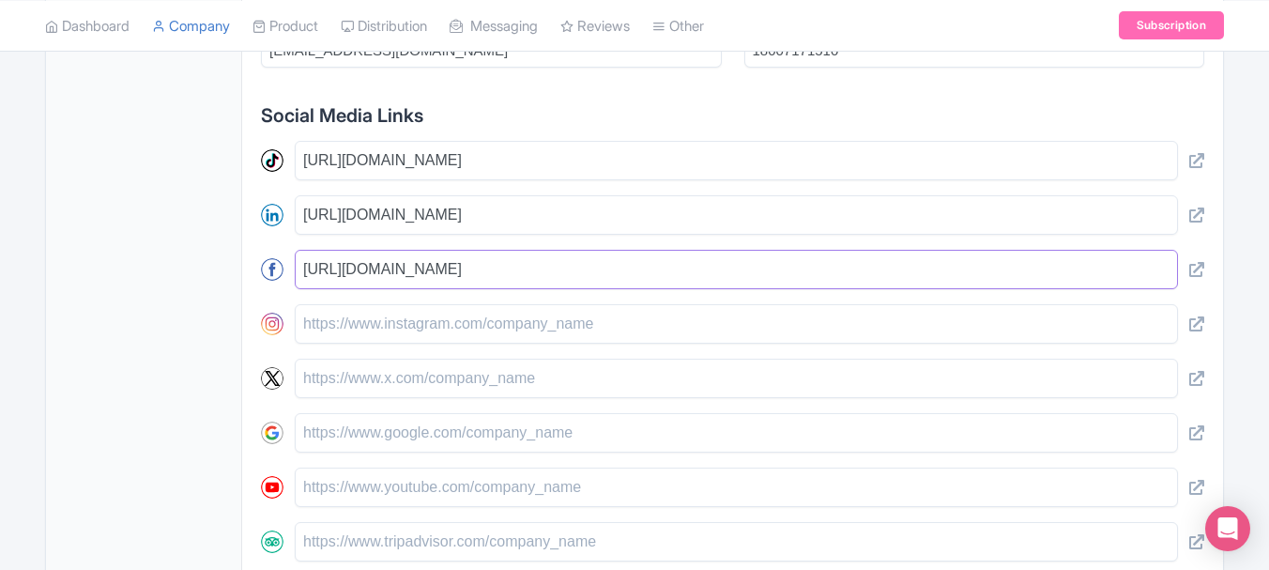
type input "https://www.facebook.com/amantel"
click at [373, 323] on input "text" at bounding box center [736, 323] width 883 height 39
paste input "https://www.instagram.com/amantelcallingcards/"
type input "https://www.instagram.com/amantelcallingcards/"
click at [325, 376] on input "text" at bounding box center [736, 378] width 883 height 39
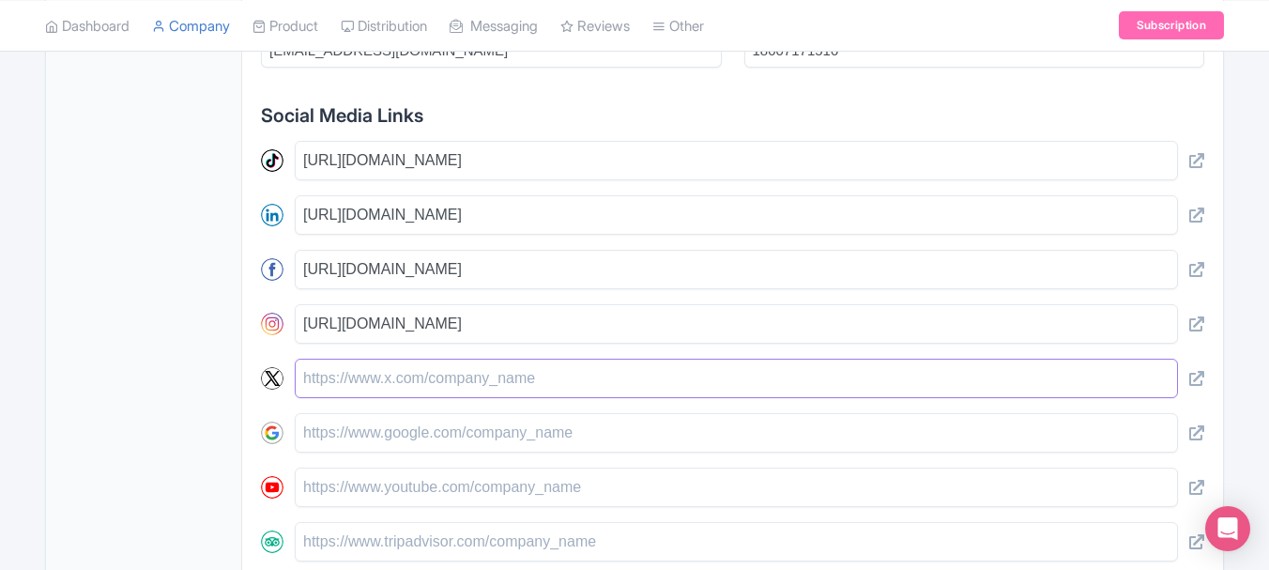
paste input "https://x.com/AmanTelUSA1"
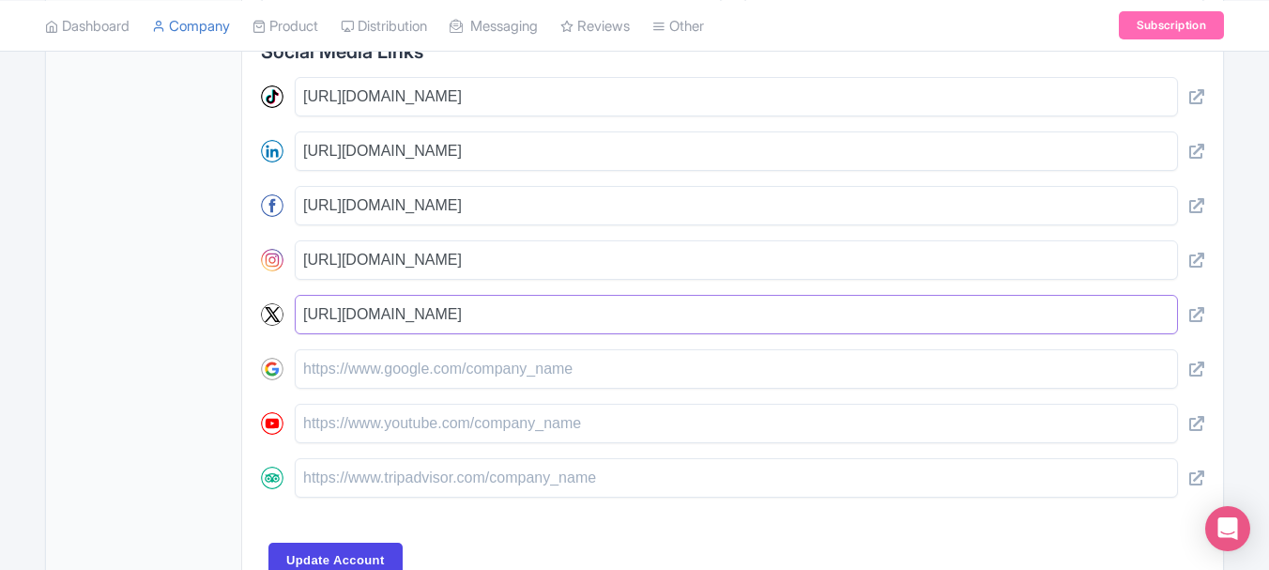
scroll to position [1024, 0]
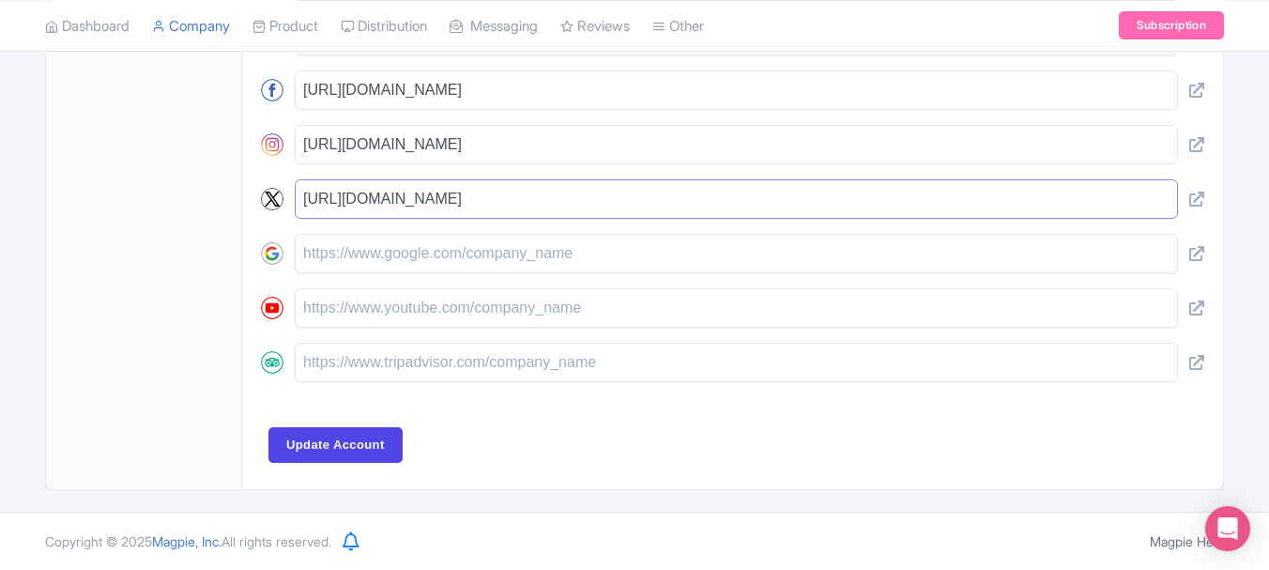
type input "https://x.com/AmanTelUSA1"
click at [343, 258] on input "text" at bounding box center [736, 253] width 883 height 39
click at [366, 321] on input "text" at bounding box center [736, 307] width 883 height 39
paste input "https://www.youtube.com/@amantel1120"
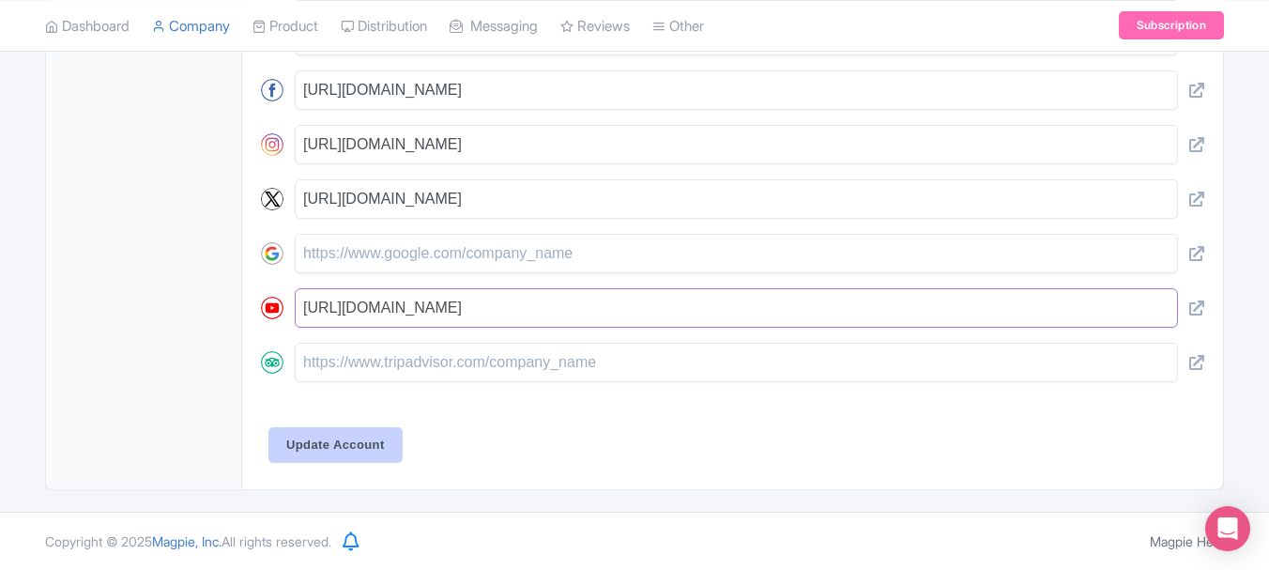
type input "https://www.youtube.com/@amantel1120"
click at [317, 451] on input "Update Account" at bounding box center [335, 445] width 134 height 36
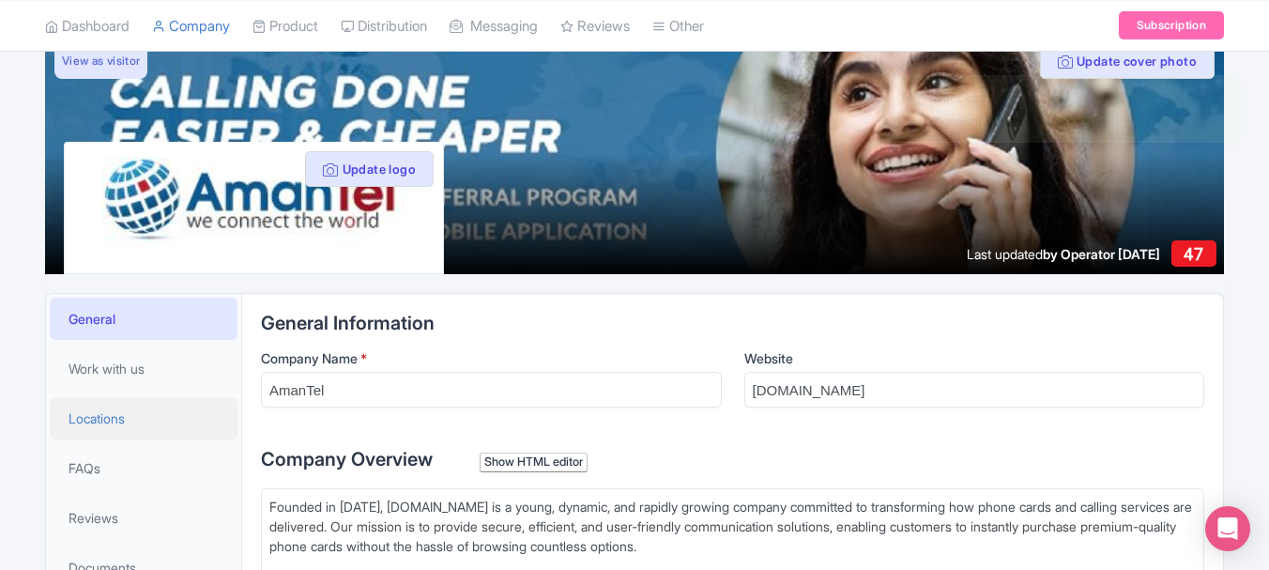
scroll to position [225, 0]
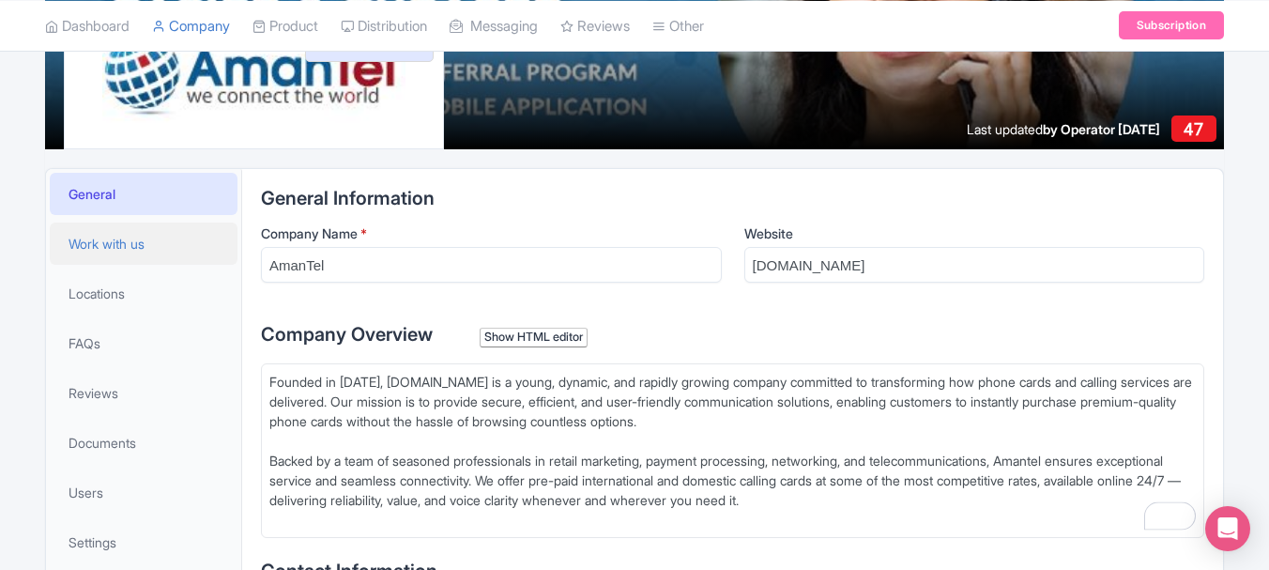
click at [130, 248] on span "Work with us" at bounding box center [107, 244] width 76 height 20
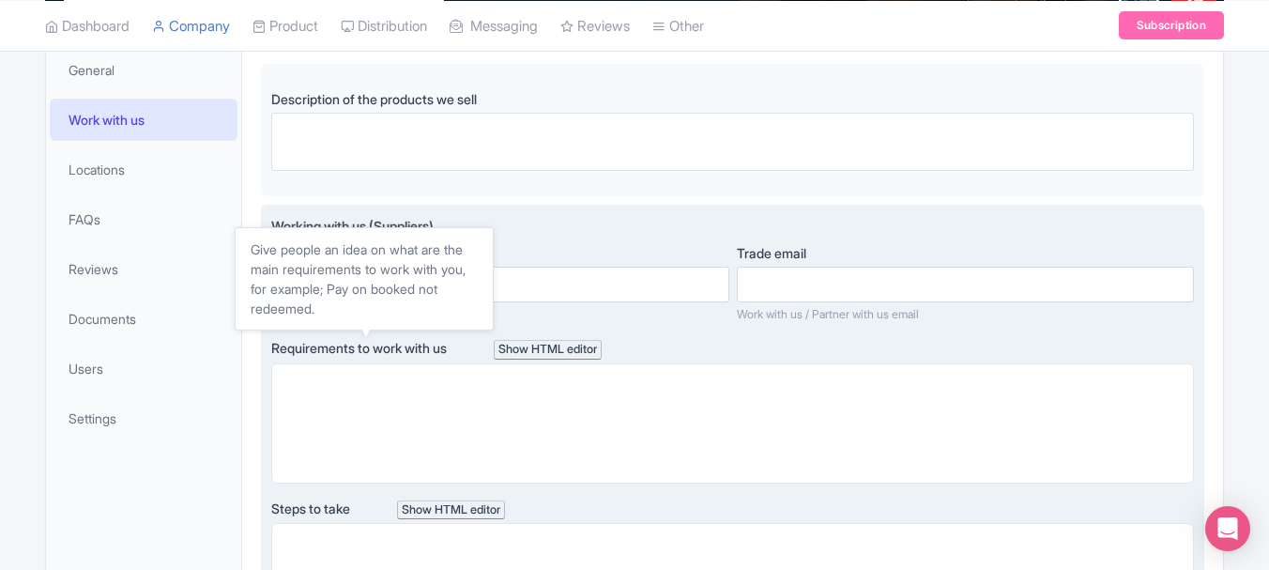
scroll to position [335, 0]
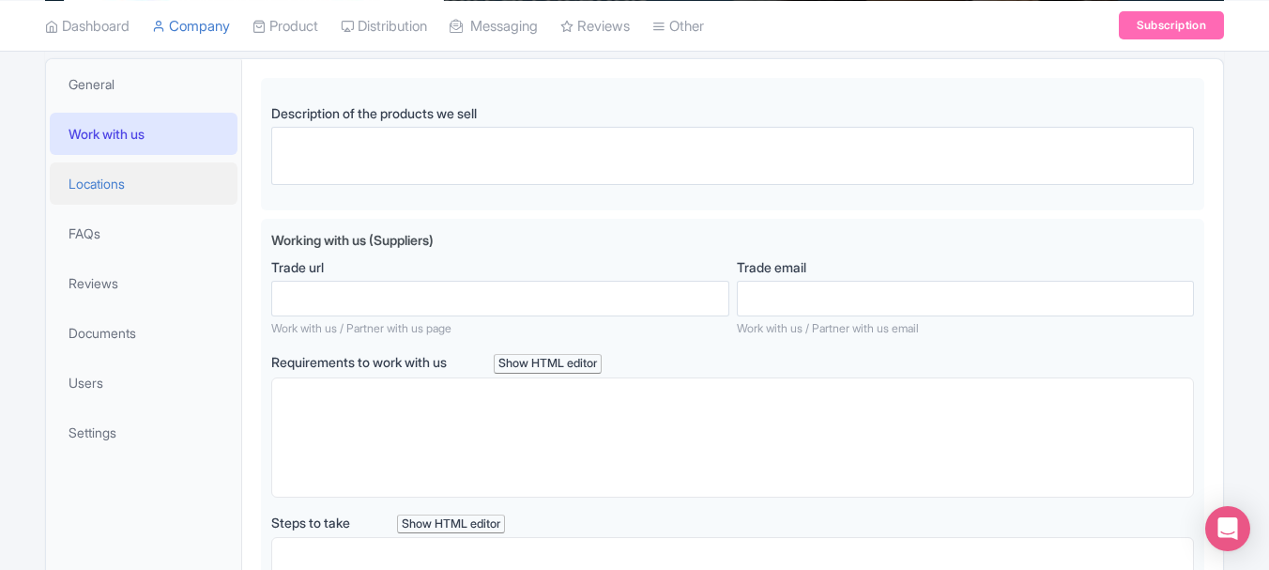
click at [101, 178] on span "Locations" at bounding box center [97, 184] width 56 height 20
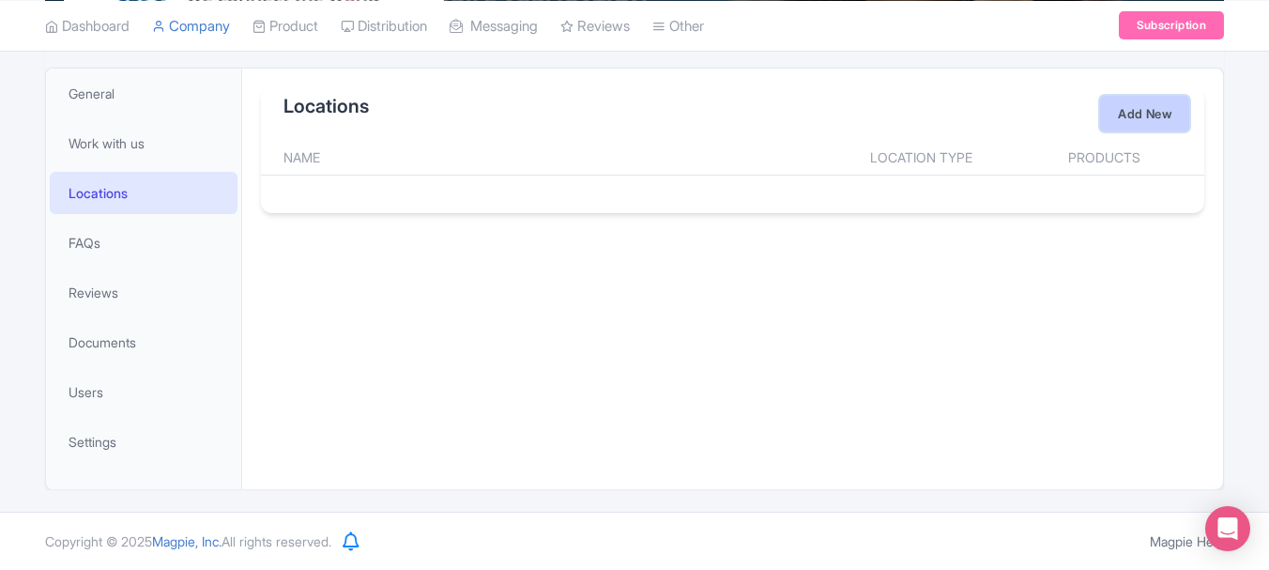
click at [1156, 109] on link "Add New" at bounding box center [1144, 114] width 89 height 36
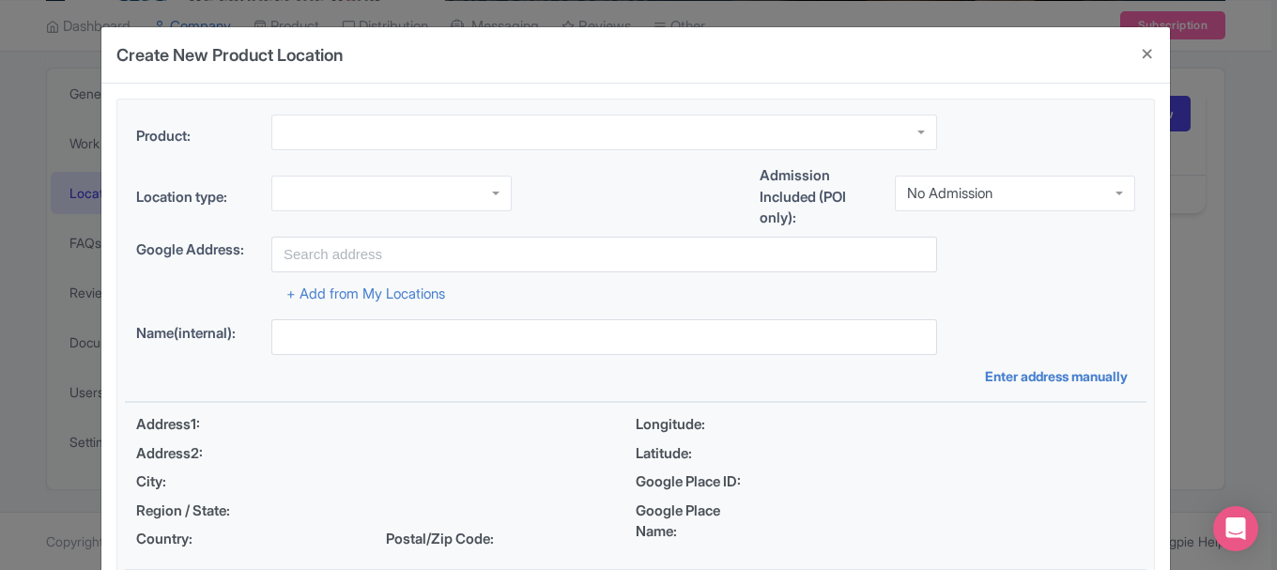
click at [310, 130] on div at bounding box center [604, 133] width 666 height 36
click at [486, 203] on div at bounding box center [391, 194] width 240 height 36
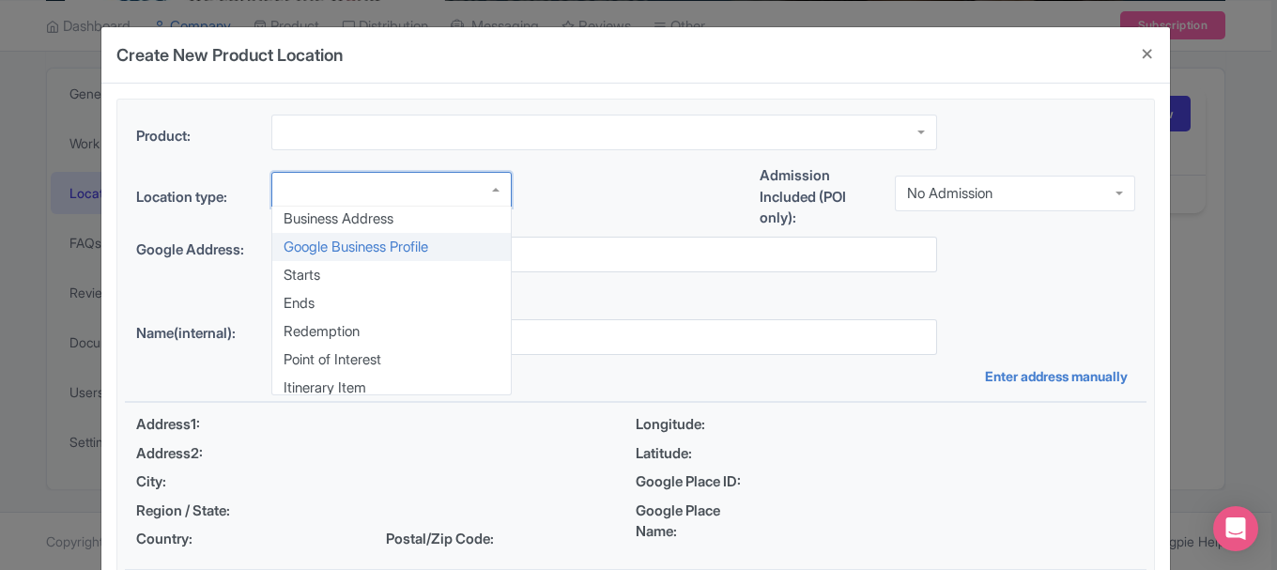
scroll to position [0, 0]
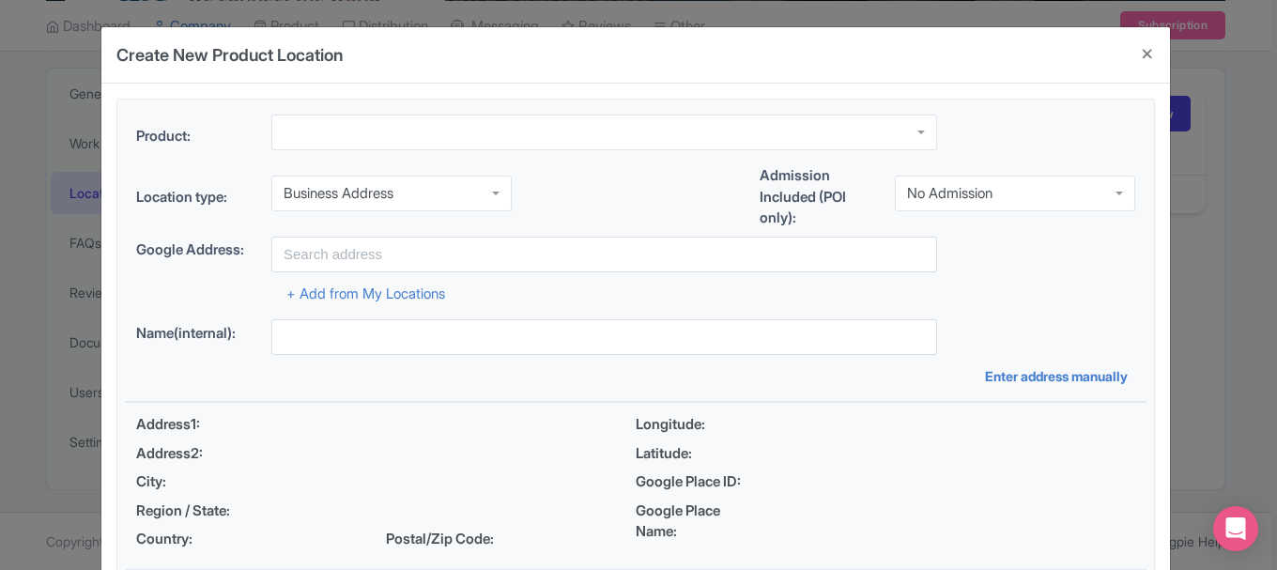
click at [938, 201] on div "No Admission" at bounding box center [1015, 194] width 240 height 36
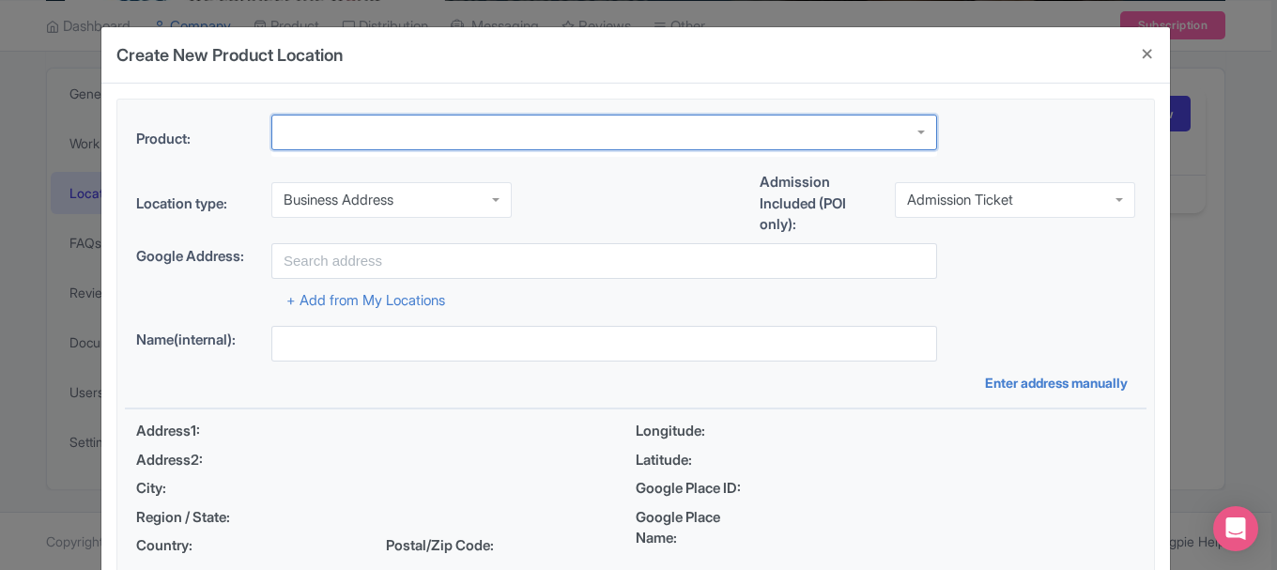
click at [427, 122] on div at bounding box center [604, 133] width 666 height 36
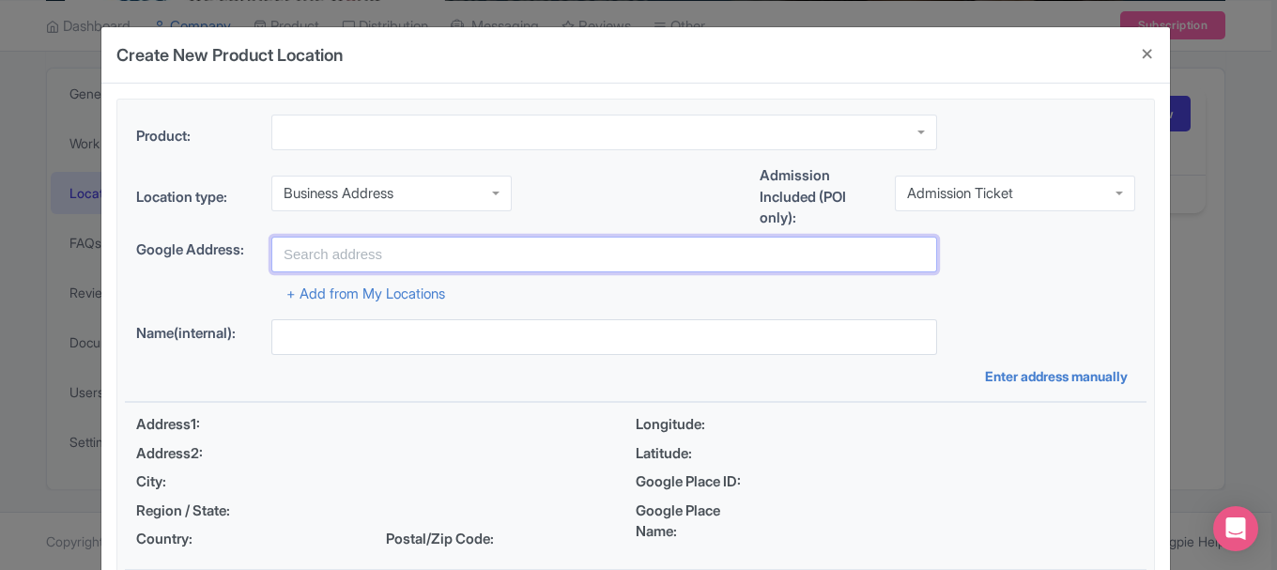
click at [428, 268] on input "text" at bounding box center [604, 255] width 666 height 36
type input "21 Holly Rd Iselin, New Jersey 08830, US"
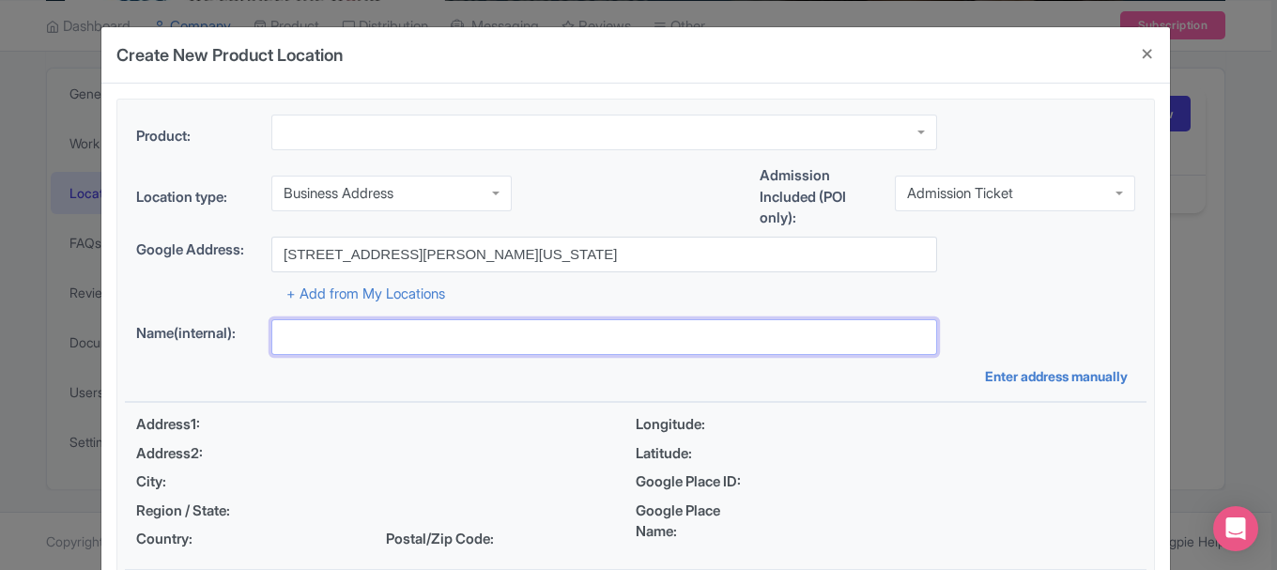
type input "Amantel Telecommunication"
click at [332, 387] on div "Product: Location type: Business Address Business Address Business Address Goog…" at bounding box center [635, 443] width 1021 height 687
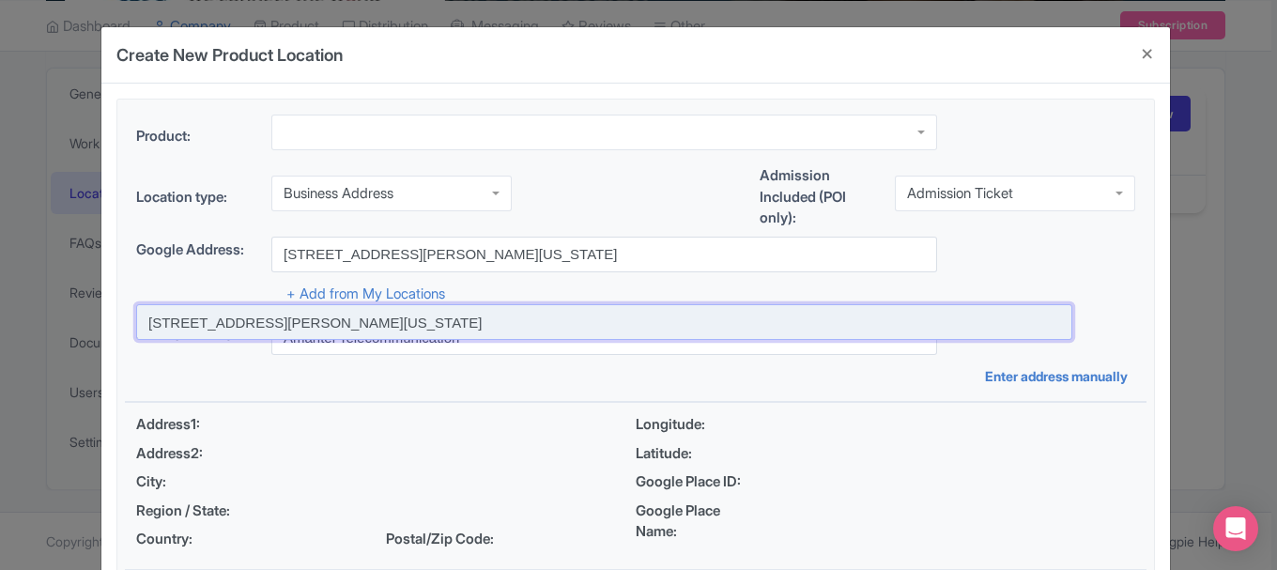
click at [376, 328] on input at bounding box center [604, 322] width 936 height 36
type input "21 Holly Rd, Iselin, New Jersey 08830, USA"
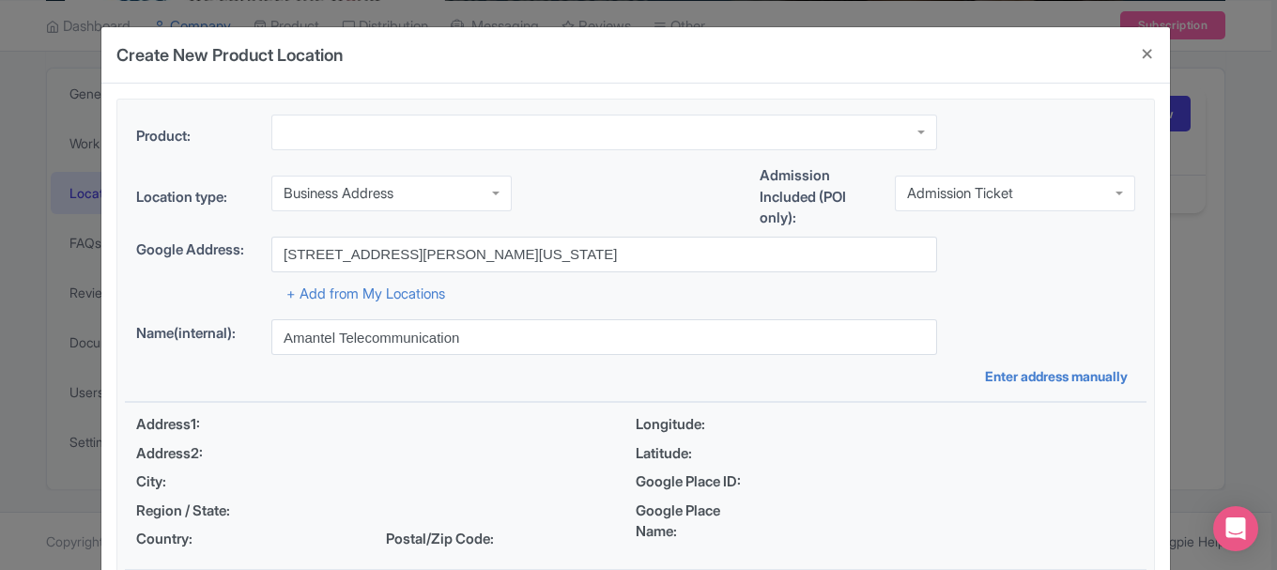
type input "21 Holly Rd, Iselin, New Jersey 08830, USA"
click at [411, 380] on div "Name(internal): 21 Holly Rd, Iselin, New Jersey 08830, USA Enter address manual…" at bounding box center [635, 352] width 1021 height 67
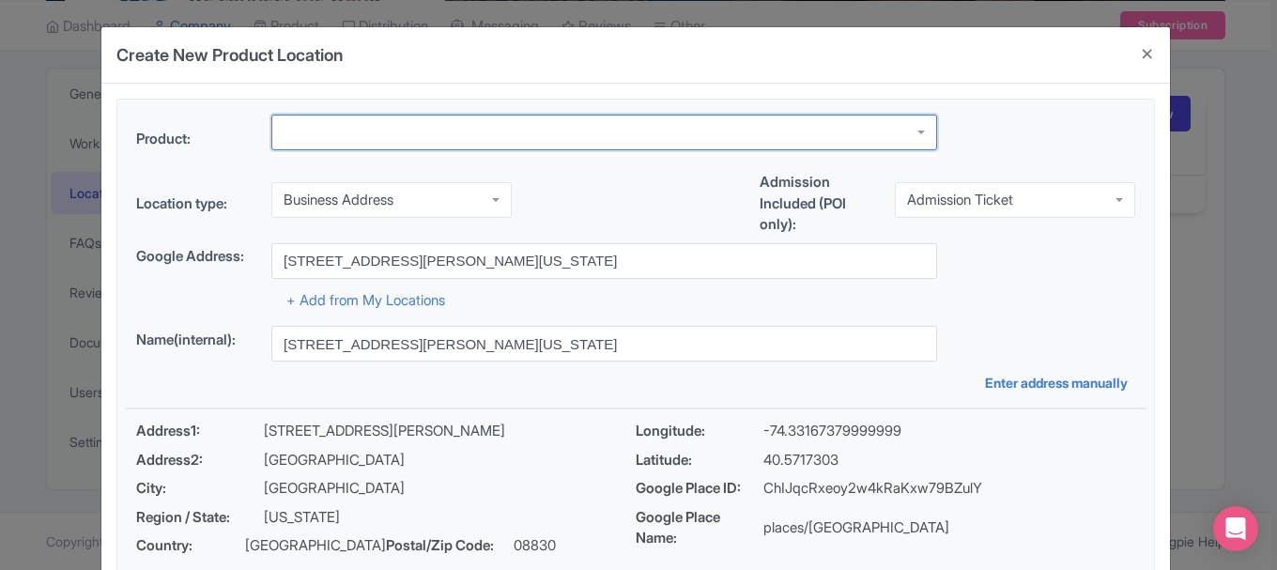
click at [323, 131] on div at bounding box center [604, 133] width 666 height 36
click at [919, 132] on div at bounding box center [604, 133] width 666 height 36
type input "i"
paste input "Cheap international calling card from Amantel.com - We connect the world!"
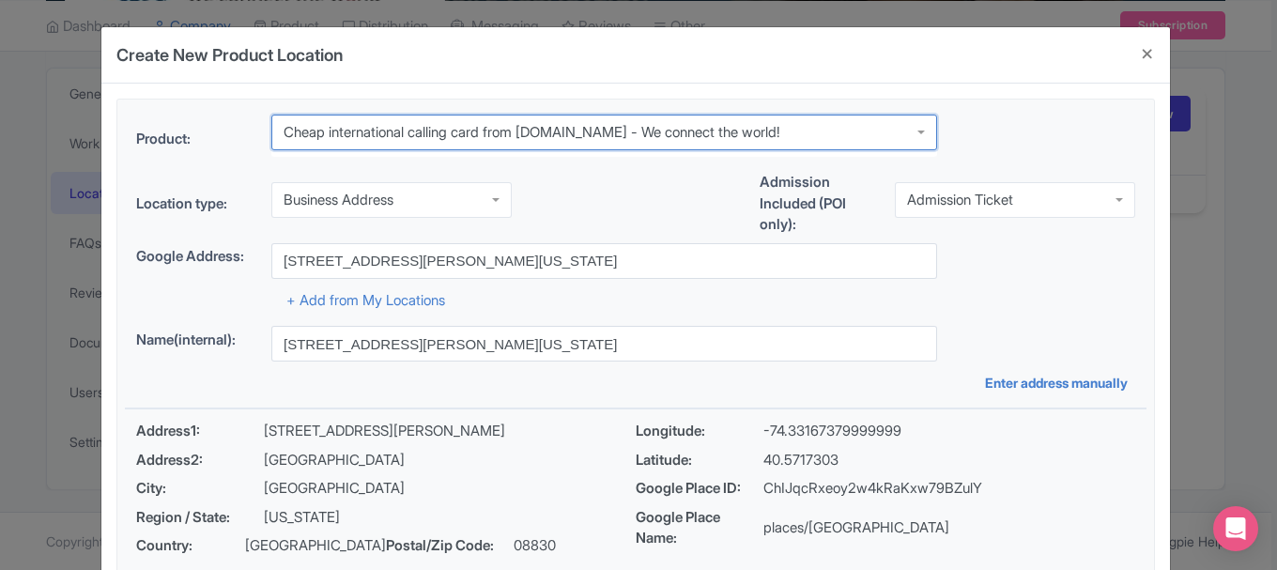
drag, startPoint x: 583, startPoint y: 130, endPoint x: 802, endPoint y: 135, distance: 218.8
click at [802, 135] on div at bounding box center [604, 133] width 666 height 36
type input "Cheap international calling card from Amantel"
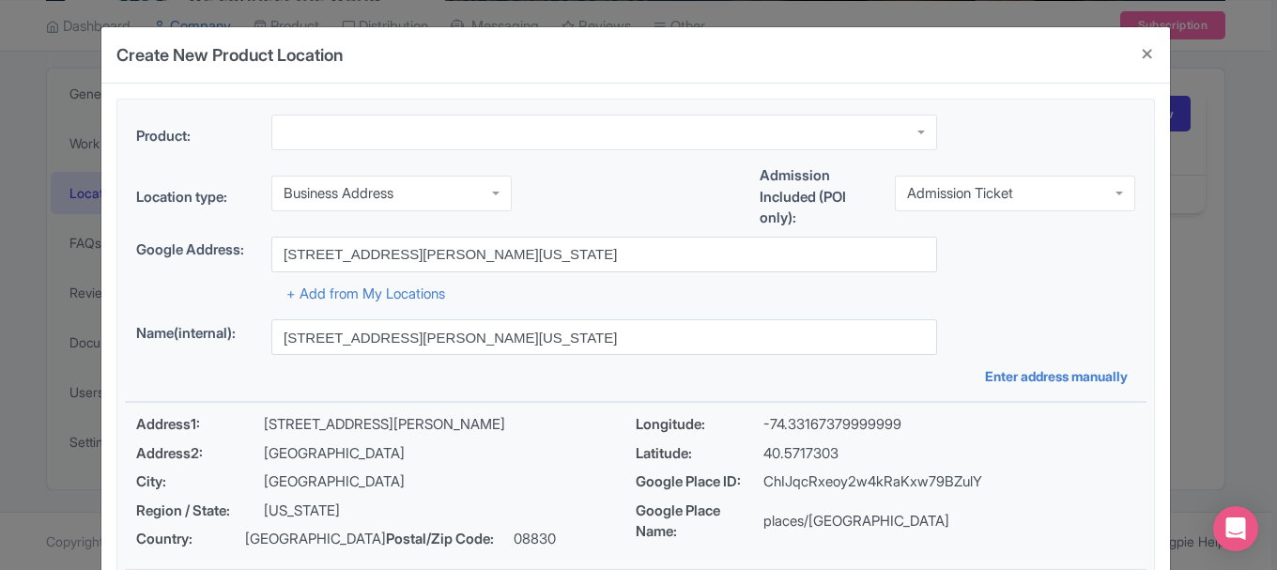
click at [1017, 284] on div "+ Add from My Locations" at bounding box center [635, 288] width 999 height 33
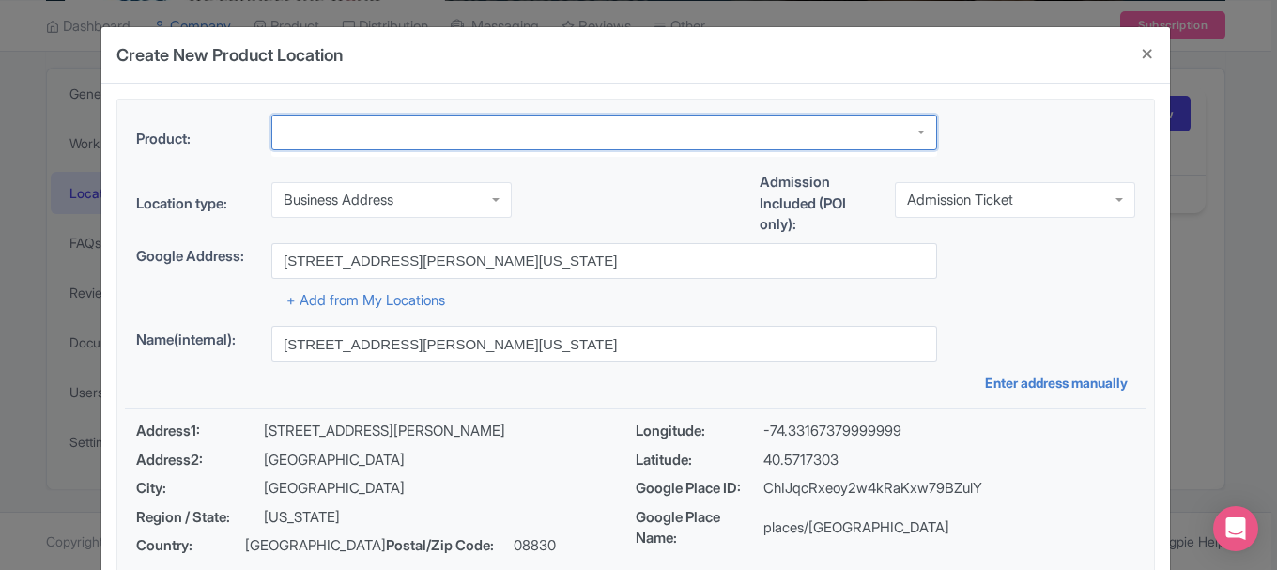
click at [437, 134] on div at bounding box center [604, 133] width 666 height 36
paste input "Cheap international calling card from Amantel.com - We connect the world!"
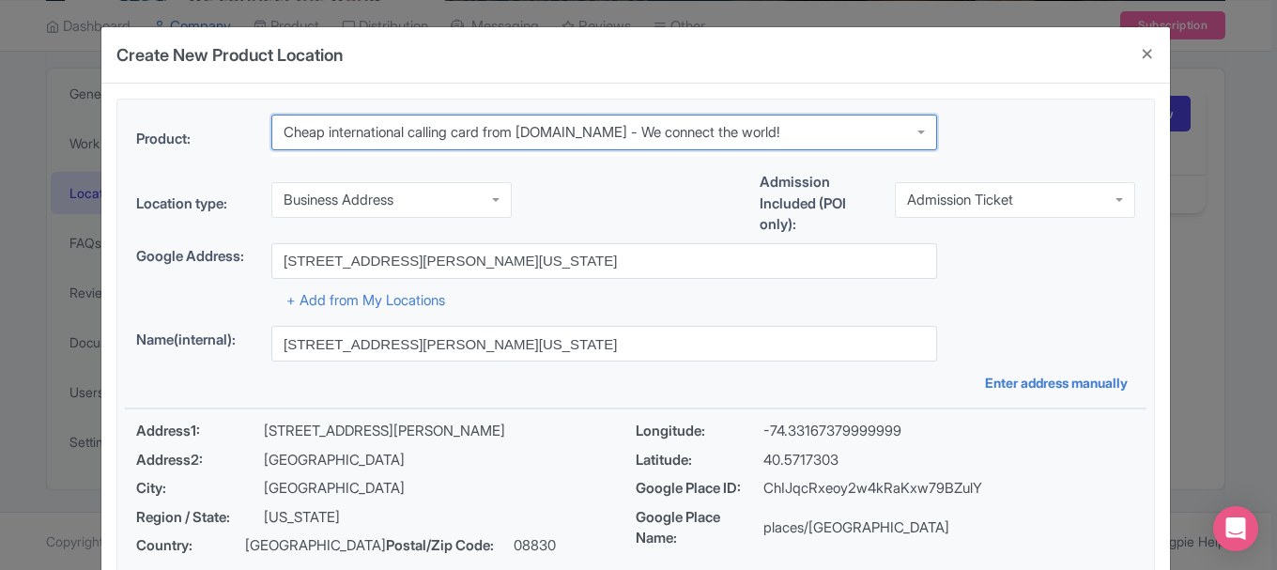
drag, startPoint x: 594, startPoint y: 132, endPoint x: 797, endPoint y: 139, distance: 202.9
click at [797, 139] on div at bounding box center [604, 133] width 666 height 36
type input "Cheap international calling card from Amantel"
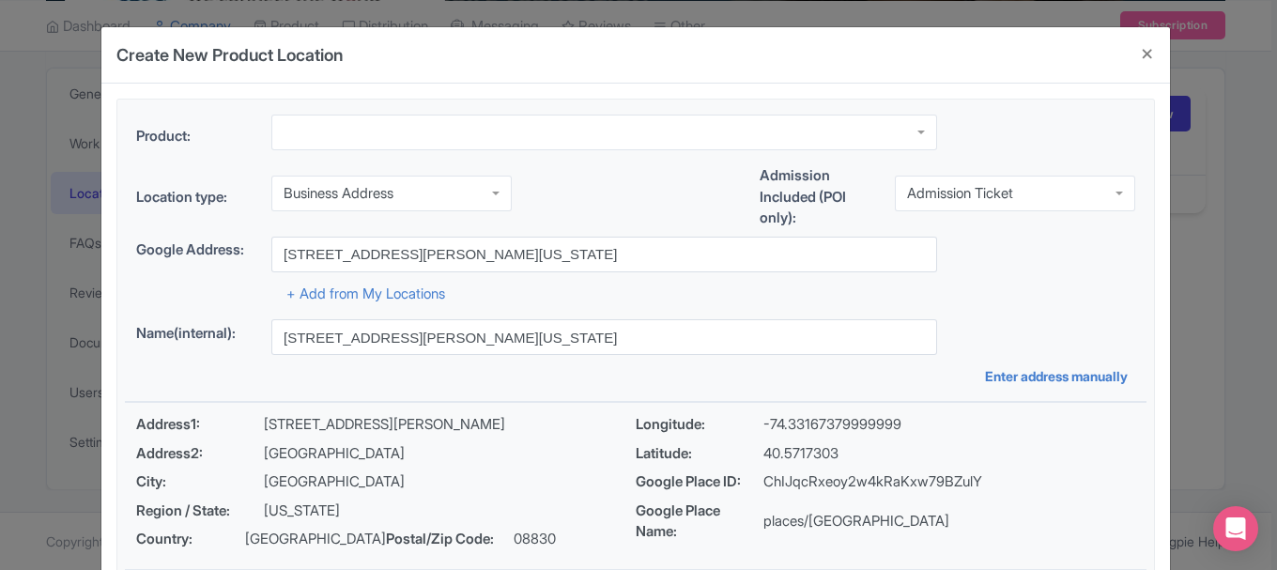
click at [553, 71] on div "Create New Product Location" at bounding box center [635, 55] width 1068 height 56
click at [383, 131] on div at bounding box center [604, 133] width 666 height 36
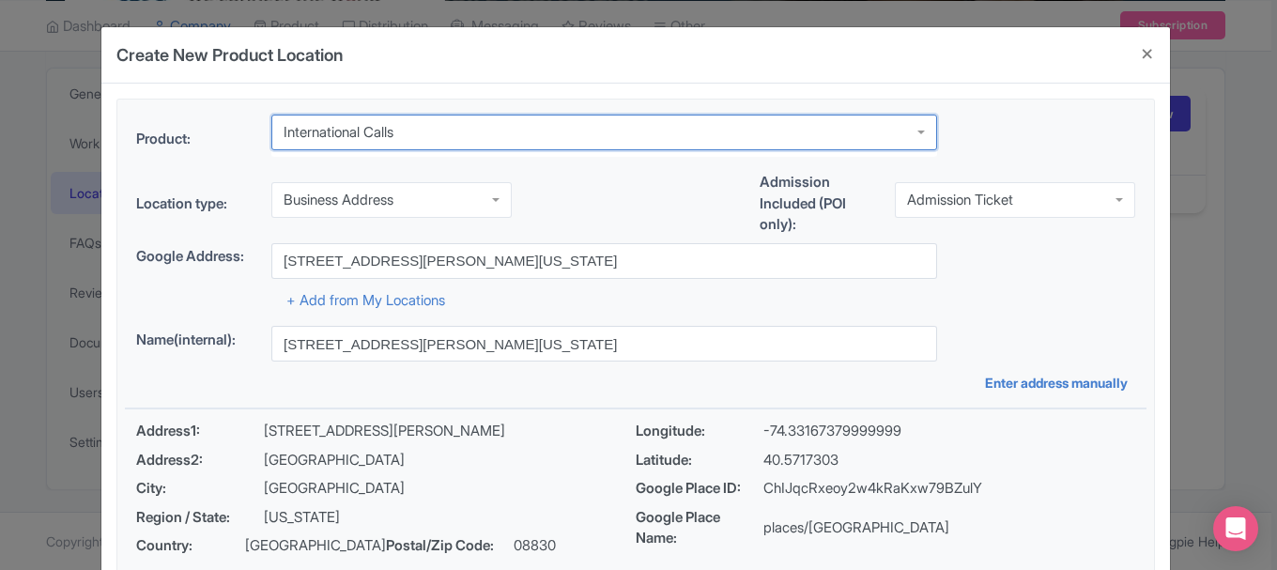
type input "International Calls"
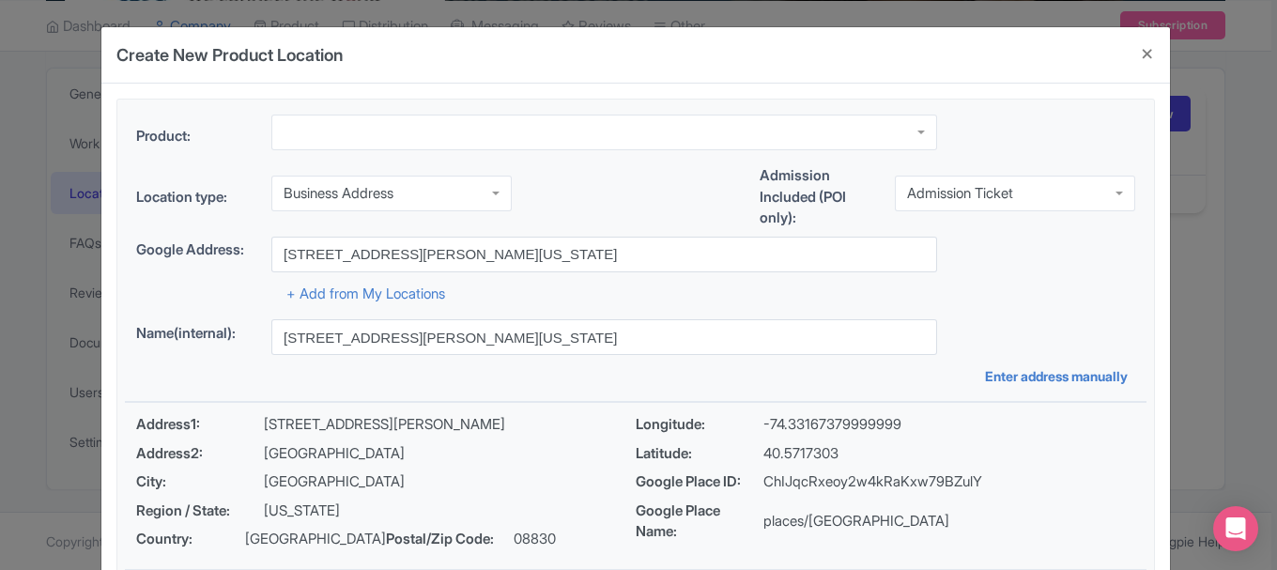
click at [598, 193] on div "Location type: Business Address Business Address Business Address Google Busine…" at bounding box center [635, 200] width 1021 height 71
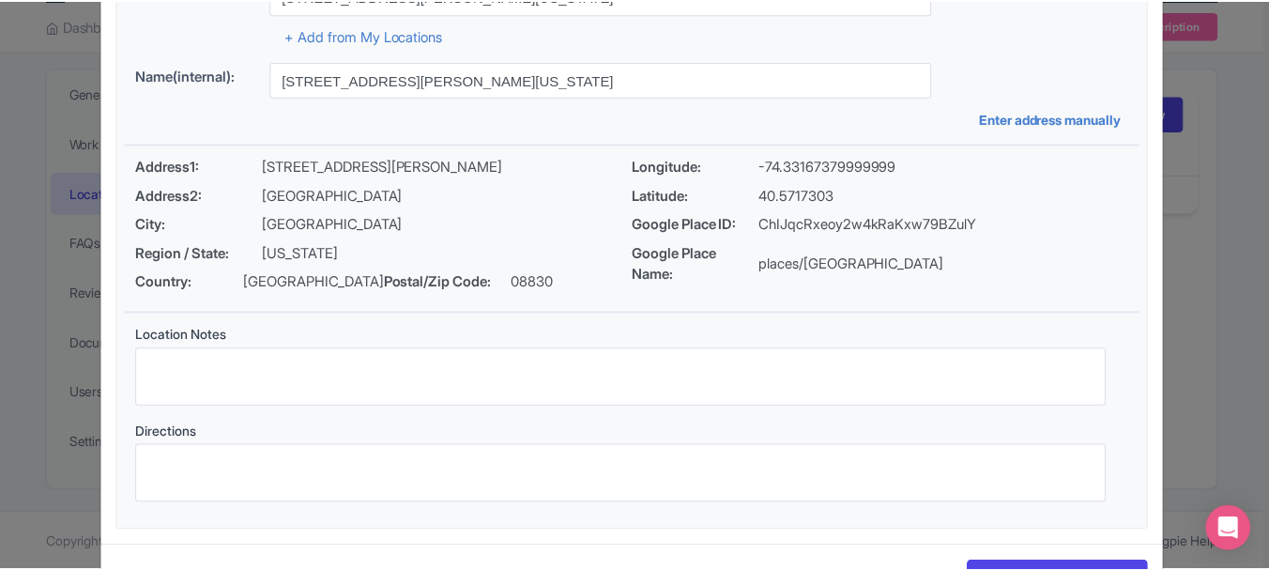
scroll to position [327, 0]
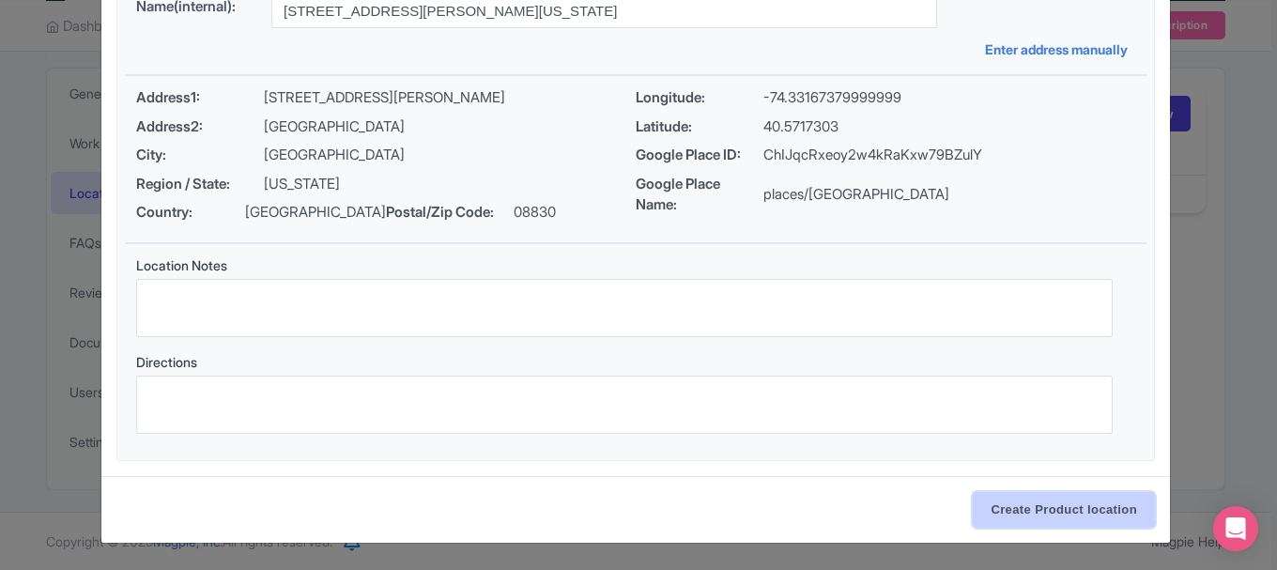
click at [1074, 510] on input "Create Product location" at bounding box center [1064, 510] width 182 height 36
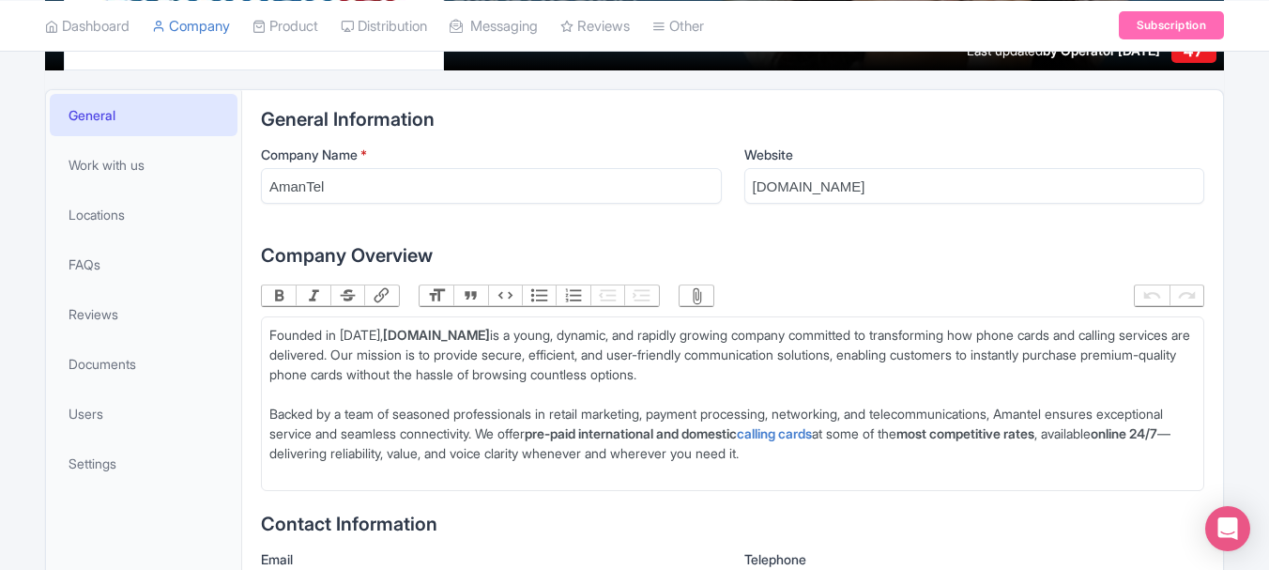
scroll to position [232, 0]
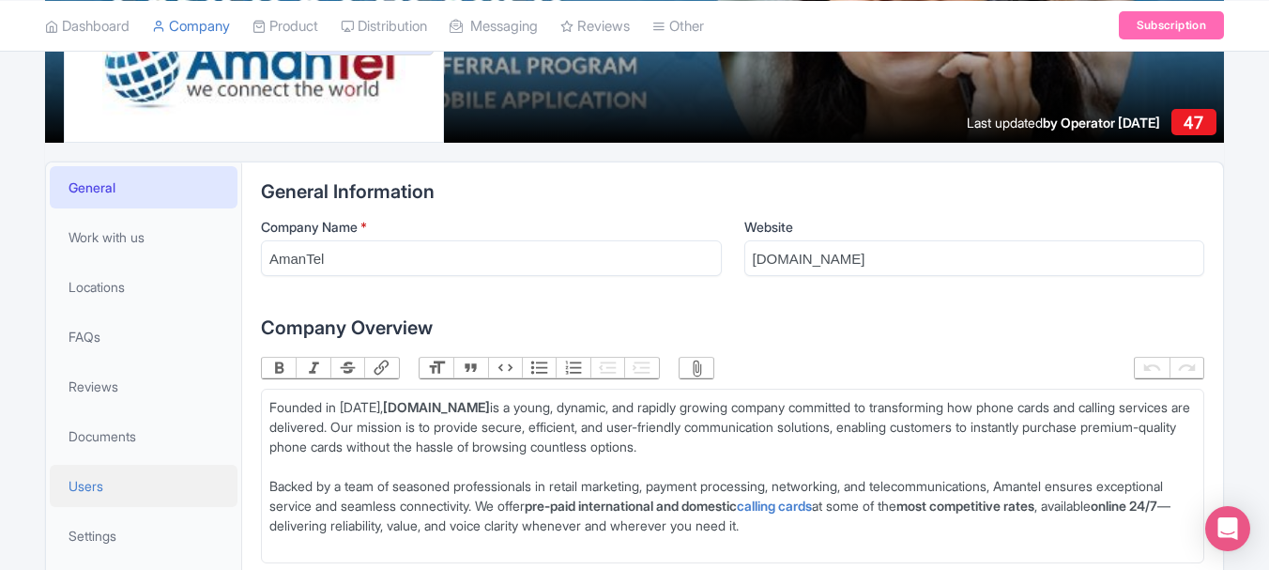
click at [94, 491] on span "Users" at bounding box center [86, 486] width 35 height 20
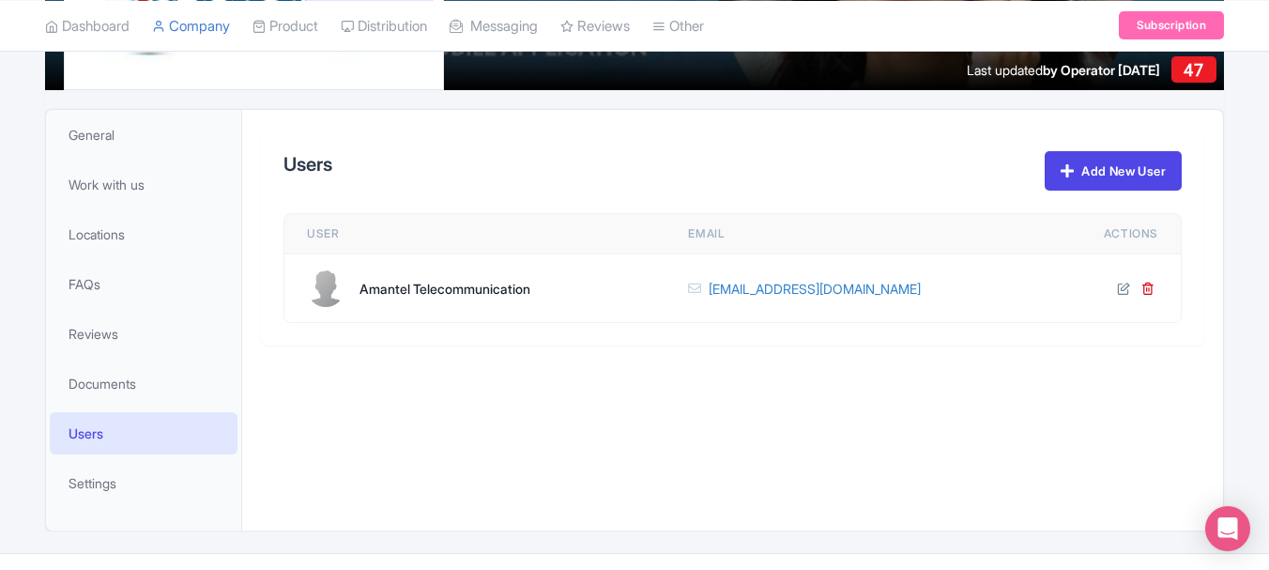
scroll to position [326, 0]
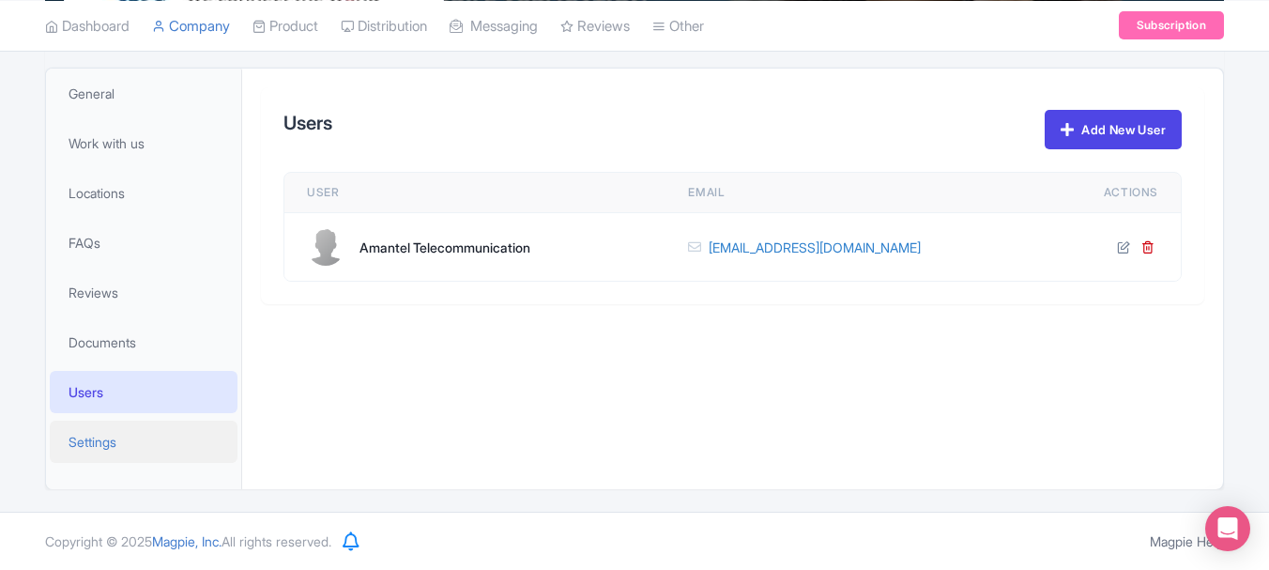
click at [130, 441] on link "Settings" at bounding box center [144, 442] width 188 height 42
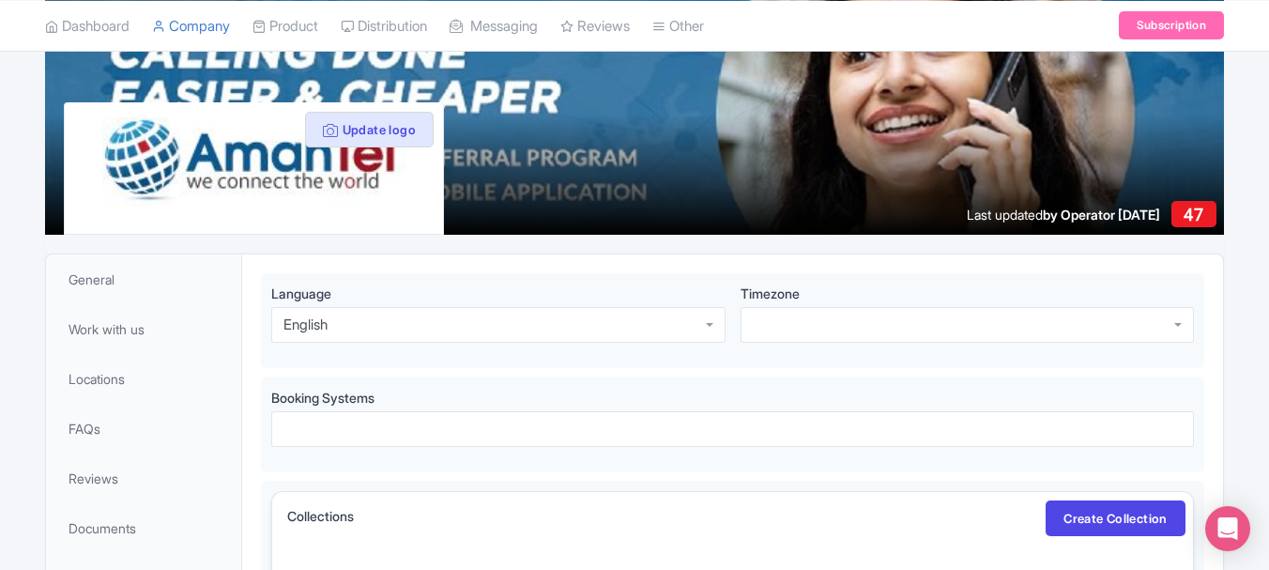
scroll to position [138, 0]
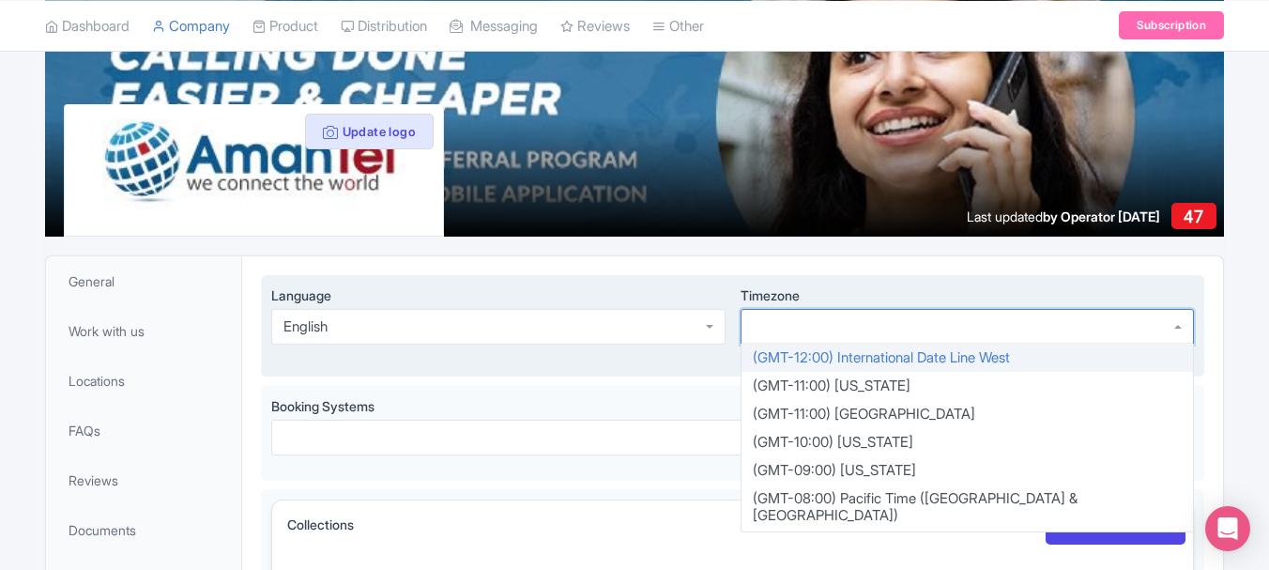
click at [869, 338] on div at bounding box center [967, 327] width 453 height 36
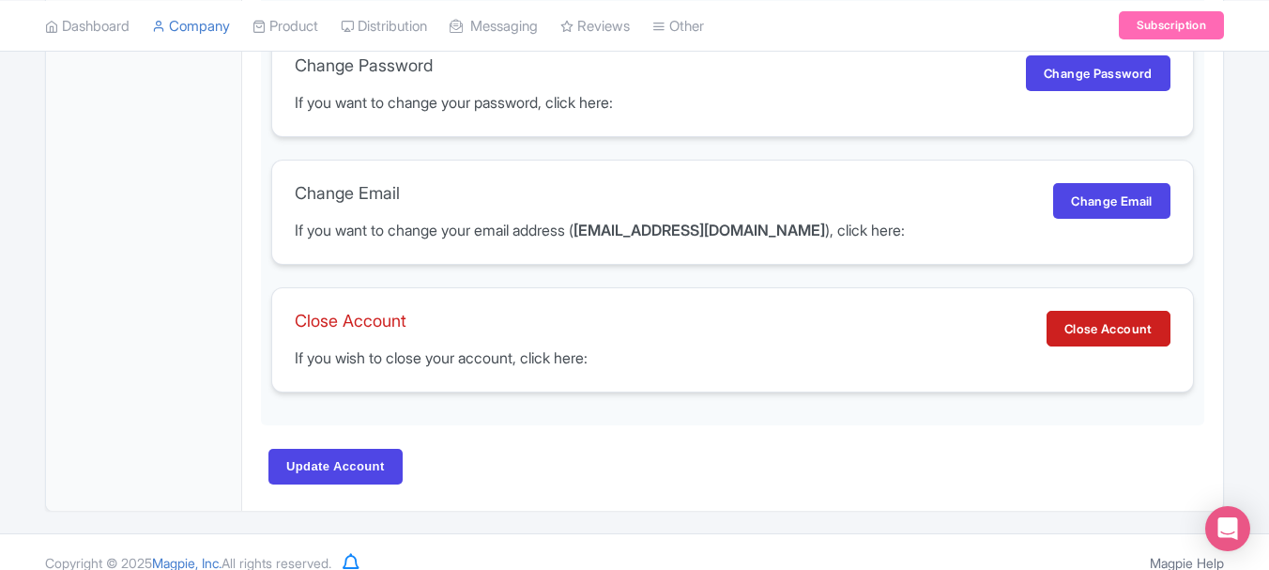
scroll to position [1272, 0]
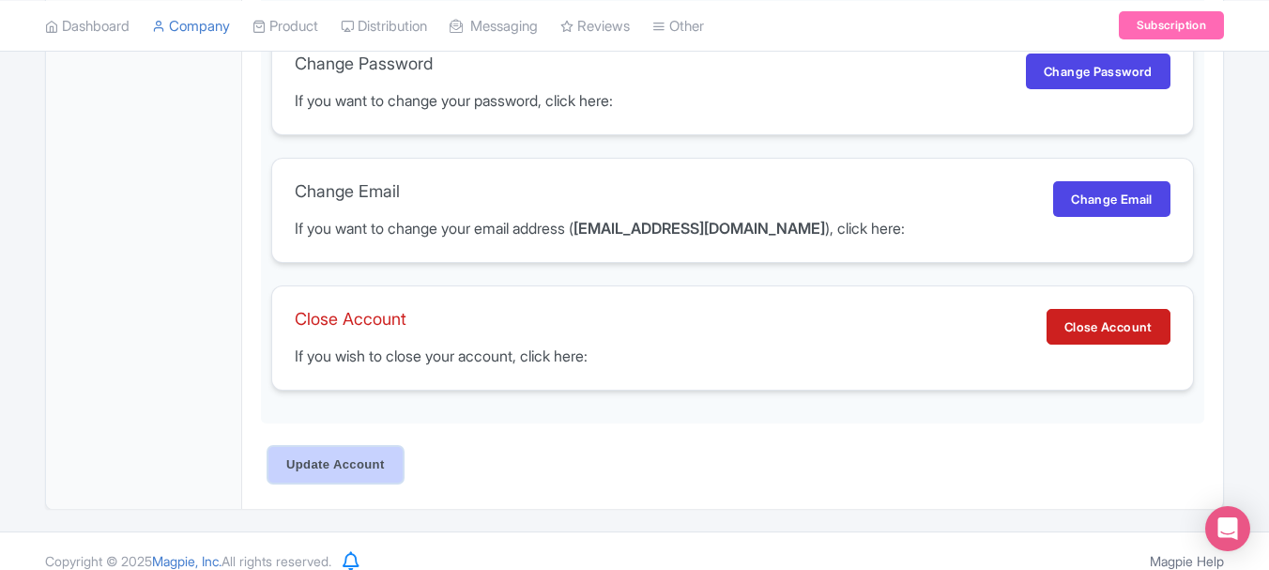
click at [349, 447] on input "Update Account" at bounding box center [335, 465] width 134 height 36
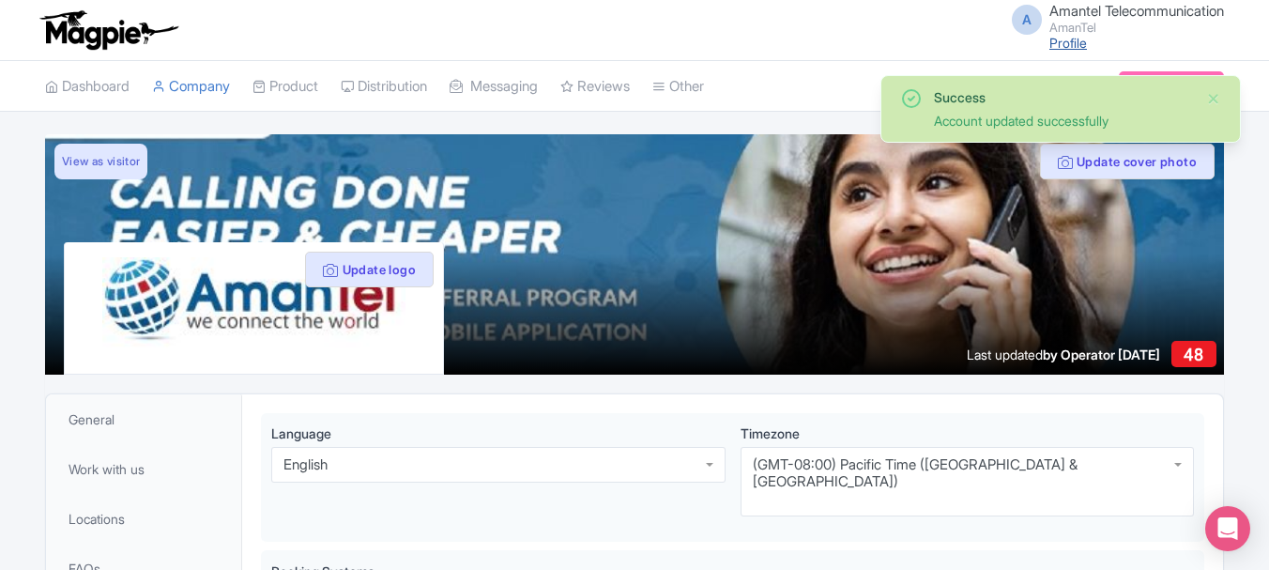
click at [1059, 38] on link "Profile" at bounding box center [1069, 43] width 38 height 16
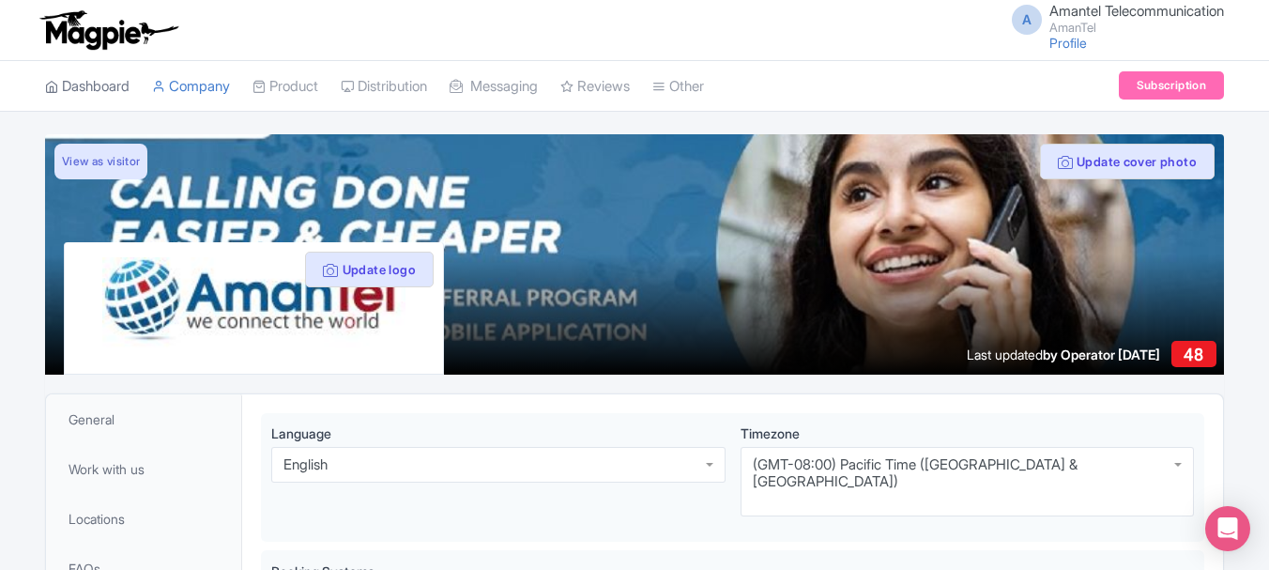
click at [66, 84] on link "Dashboard" at bounding box center [87, 87] width 84 height 52
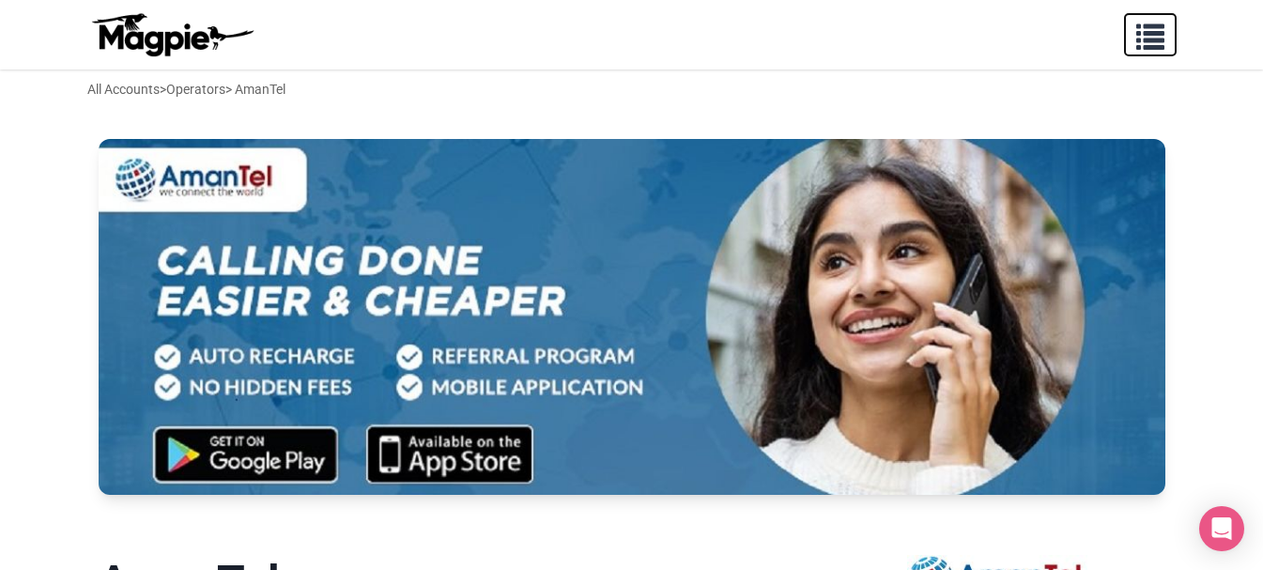
click at [1152, 36] on span "button" at bounding box center [1150, 33] width 28 height 28
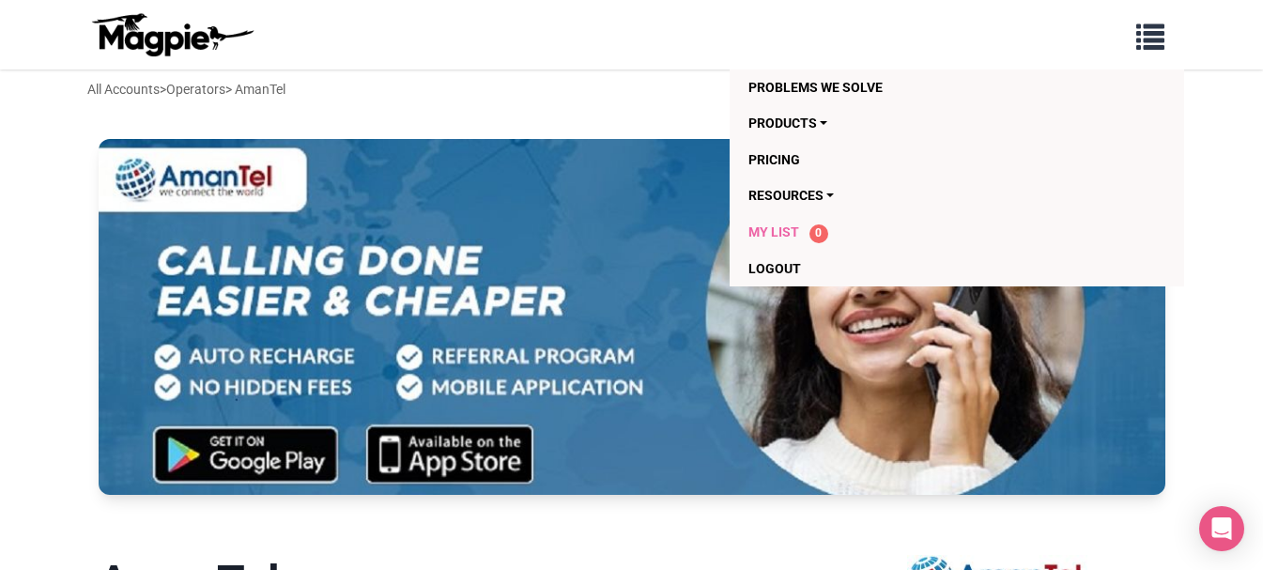
click at [796, 232] on span "My List" at bounding box center [773, 231] width 51 height 15
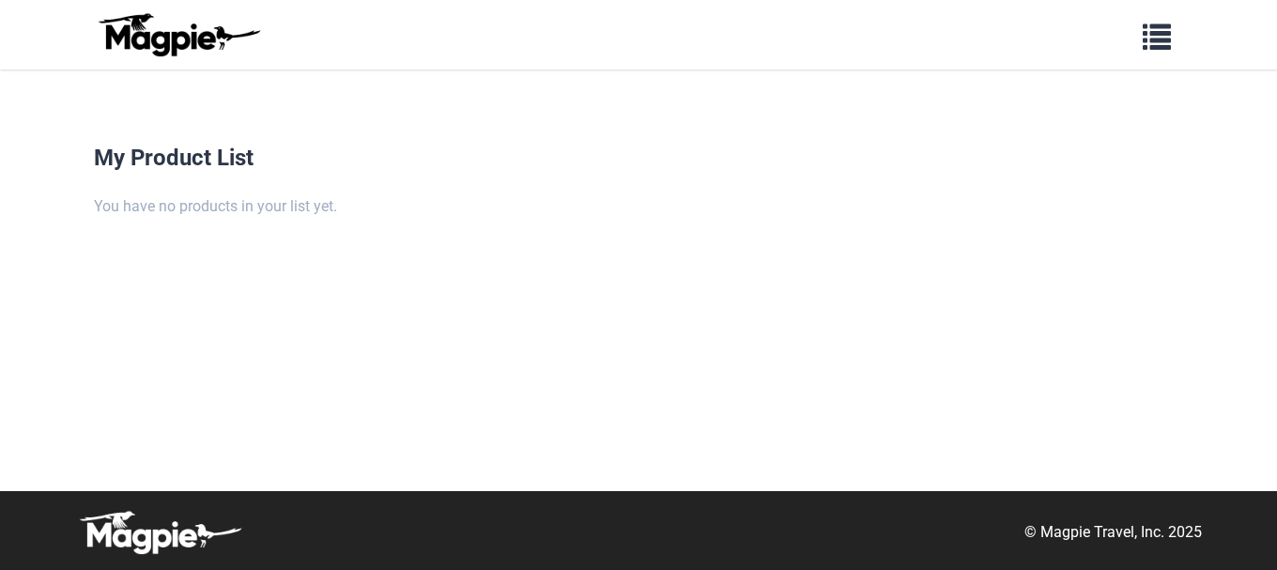
click at [247, 179] on div "My Product List You have no products in your list yet." at bounding box center [638, 318] width 1127 height 346
click at [170, 43] on img at bounding box center [178, 34] width 169 height 45
